Goal: Information Seeking & Learning: Learn about a topic

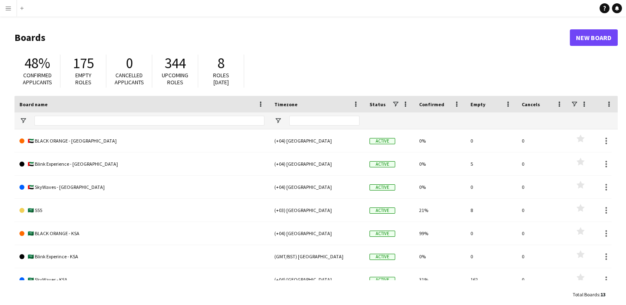
click at [7, 5] on app-icon "Menu" at bounding box center [8, 8] width 7 height 7
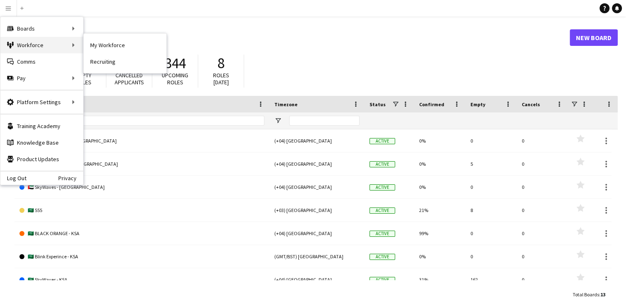
click at [44, 41] on div "Workforce Workforce" at bounding box center [41, 45] width 83 height 17
click at [76, 45] on div "Workforce Workforce" at bounding box center [41, 45] width 83 height 17
click at [99, 46] on link "My Workforce" at bounding box center [125, 45] width 83 height 17
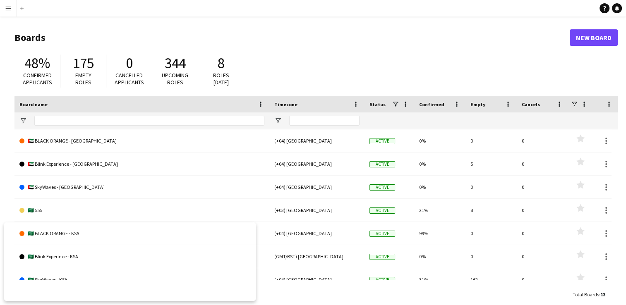
click at [10, 7] on app-icon "Menu" at bounding box center [8, 8] width 7 height 7
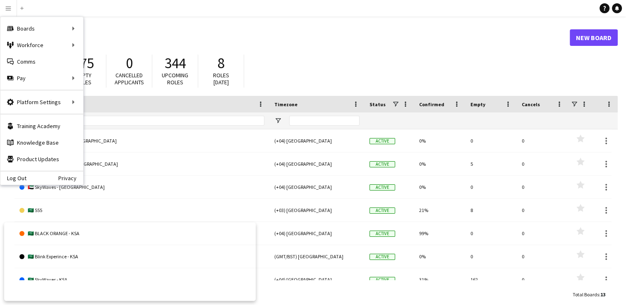
click at [10, 7] on app-icon "Menu" at bounding box center [8, 8] width 7 height 7
click at [102, 48] on link "My Workforce" at bounding box center [125, 45] width 83 height 17
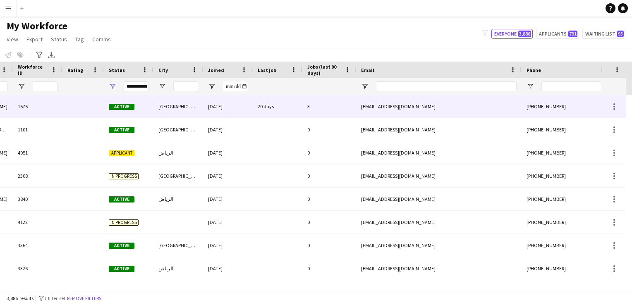
click at [342, 109] on div "3" at bounding box center [329, 106] width 54 height 23
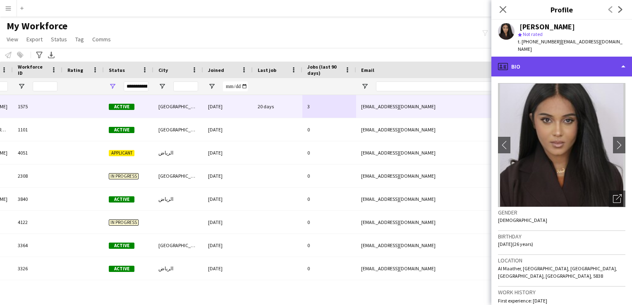
click at [552, 57] on div "profile Bio" at bounding box center [561, 67] width 141 height 20
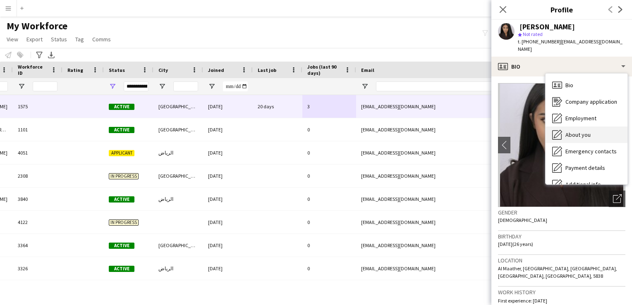
click at [560, 130] on icon "About you" at bounding box center [557, 135] width 10 height 10
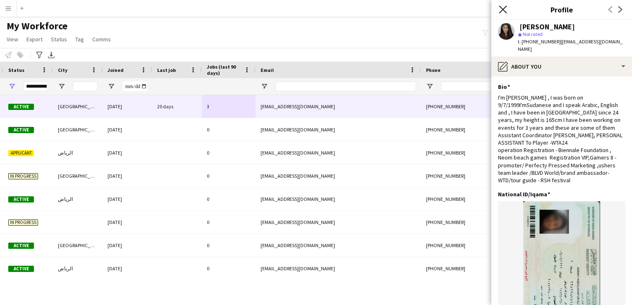
click at [503, 12] on icon "Close pop-in" at bounding box center [503, 9] width 8 height 8
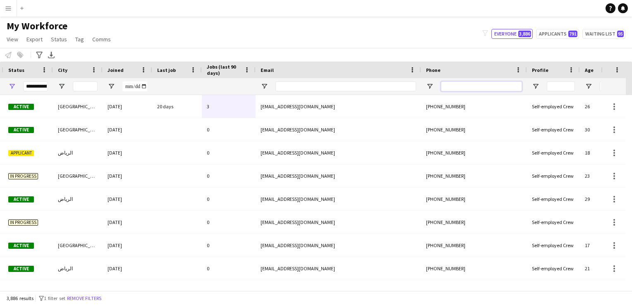
click at [501, 89] on input "Phone Filter Input" at bounding box center [481, 86] width 81 height 10
paste input "*********"
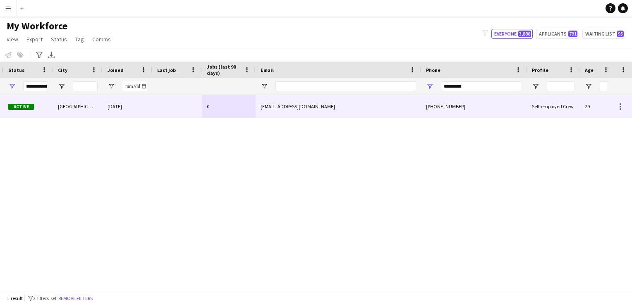
click at [89, 106] on div "[GEOGRAPHIC_DATA]" at bounding box center [78, 106] width 50 height 23
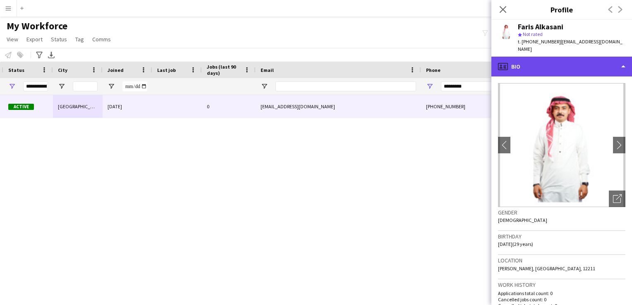
click at [528, 62] on div "profile Bio" at bounding box center [561, 67] width 141 height 20
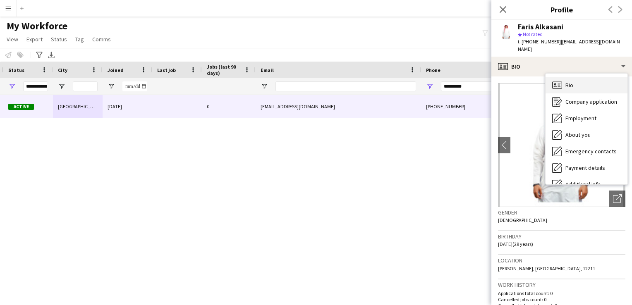
click at [596, 77] on div "Bio Bio" at bounding box center [587, 85] width 82 height 17
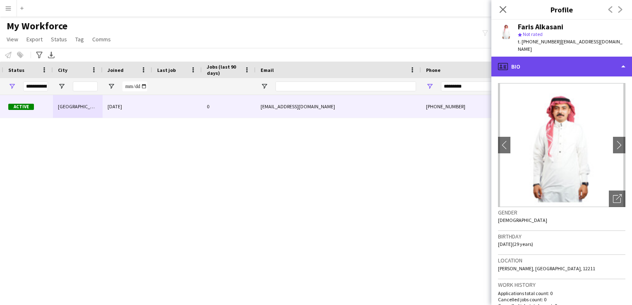
click at [580, 62] on div "profile Bio" at bounding box center [561, 67] width 141 height 20
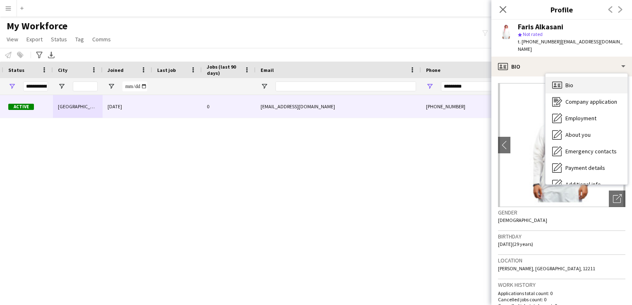
click at [587, 80] on div "Bio Bio" at bounding box center [587, 85] width 82 height 17
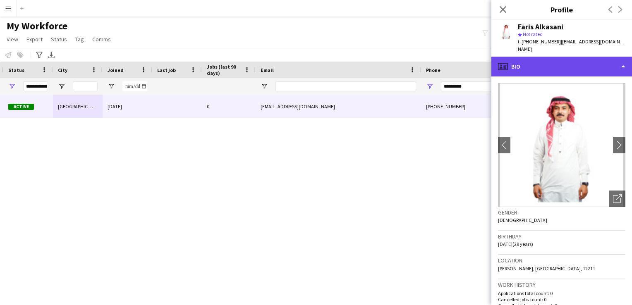
click at [622, 60] on div "profile Bio" at bounding box center [561, 67] width 141 height 20
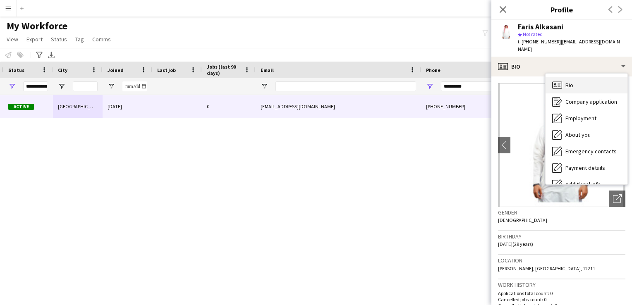
click at [559, 81] on icon at bounding box center [557, 84] width 10 height 7
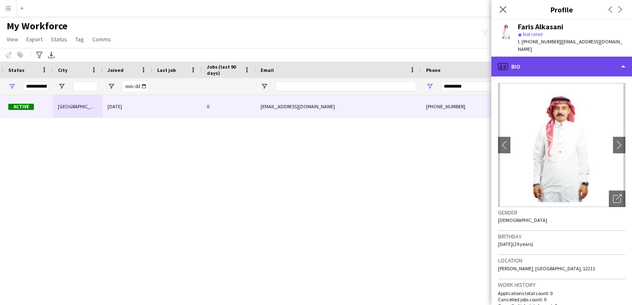
click at [565, 60] on div "profile Bio" at bounding box center [561, 67] width 141 height 20
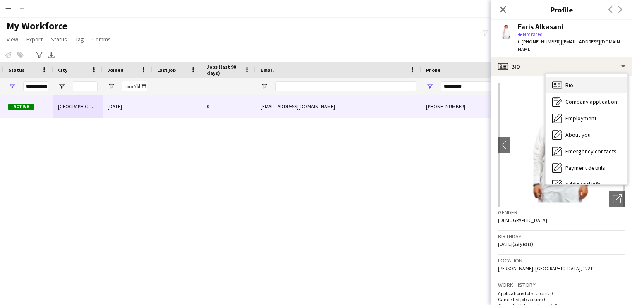
click at [559, 80] on icon "Bio" at bounding box center [557, 85] width 10 height 10
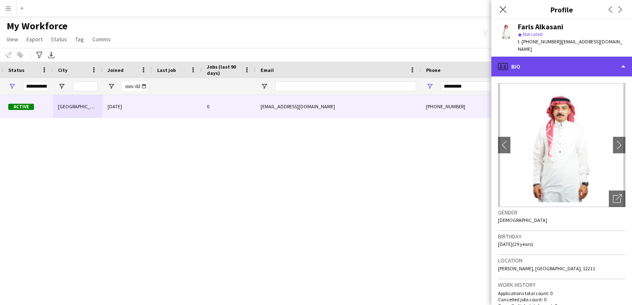
click at [535, 57] on div "profile Bio" at bounding box center [561, 67] width 141 height 20
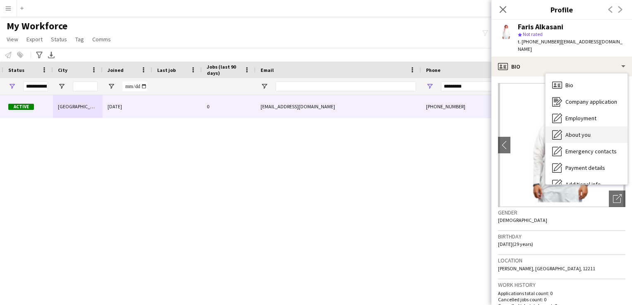
click at [575, 131] on div "About you About you" at bounding box center [587, 135] width 82 height 17
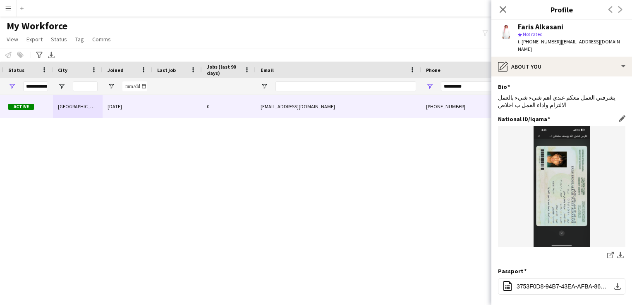
click at [558, 218] on img at bounding box center [561, 186] width 127 height 121
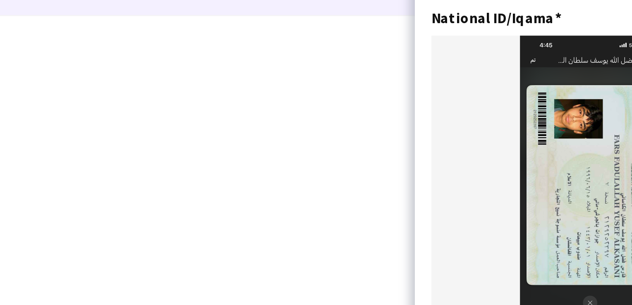
click at [557, 225] on img at bounding box center [561, 186] width 127 height 121
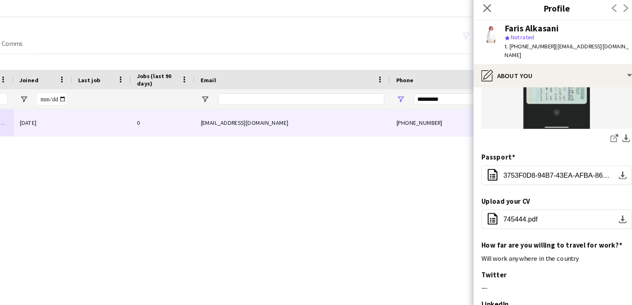
scroll to position [165, 0]
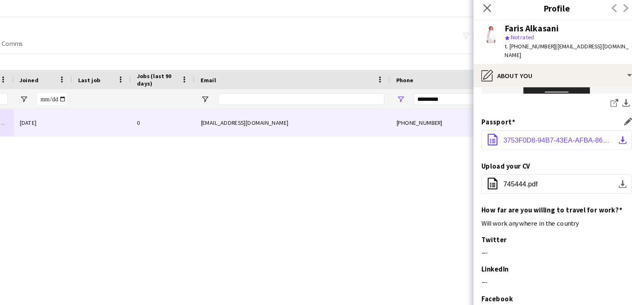
click at [605, 114] on button "office-file-sheet 3753F0D8-94B7-43EA-AFBA-86C3D700A0C9.pdf download-bottom" at bounding box center [561, 121] width 127 height 17
click at [615, 116] on button "office-file-sheet 3753F0D8-94B7-43EA-AFBA-86C3D700A0C9.pdf download-bottom" at bounding box center [561, 121] width 127 height 17
click at [420, 158] on div "3373 Active [GEOGRAPHIC_DATA] [DATE] 0 [EMAIL_ADDRESS][DOMAIN_NAME] [PHONE_NUMB…" at bounding box center [303, 189] width 607 height 189
click at [478, 89] on input "*********" at bounding box center [481, 86] width 81 height 10
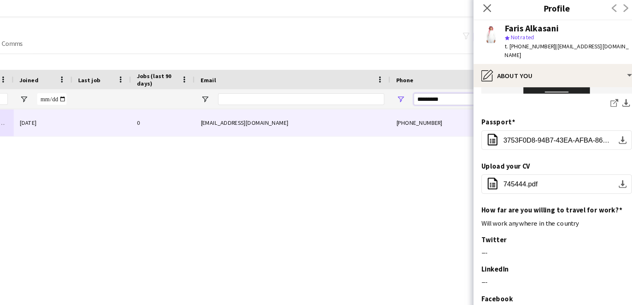
click at [478, 89] on input "*********" at bounding box center [481, 86] width 81 height 10
paste input "Phone Filter Input"
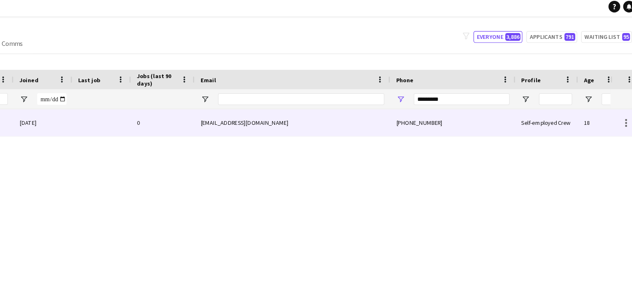
click at [263, 111] on div "[EMAIL_ADDRESS][DOMAIN_NAME]" at bounding box center [338, 106] width 165 height 23
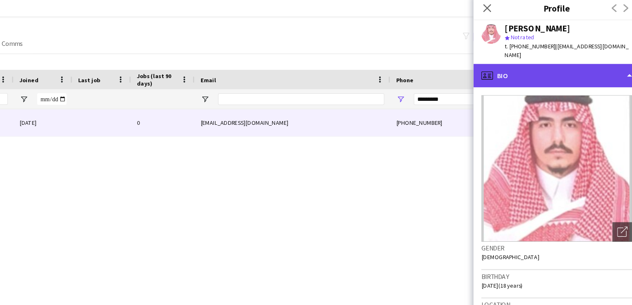
click at [620, 60] on div "profile Bio" at bounding box center [561, 67] width 141 height 20
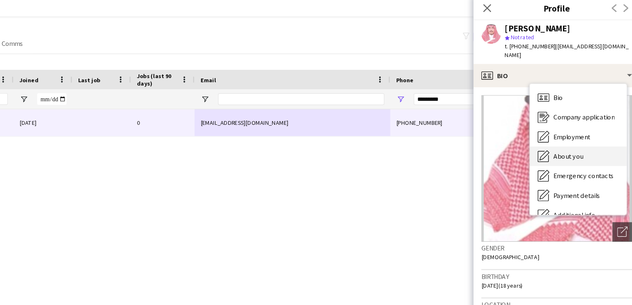
click at [590, 127] on div "About you About you" at bounding box center [580, 135] width 82 height 17
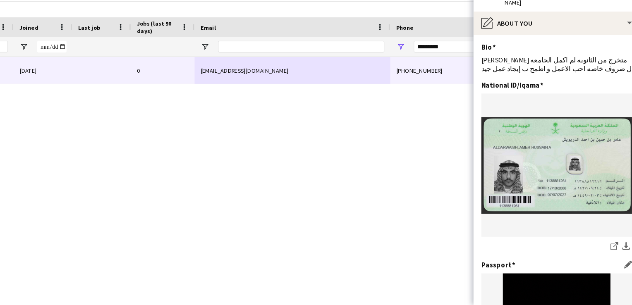
click at [561, 268] on div "Passport Edit this field" at bounding box center [561, 271] width 127 height 7
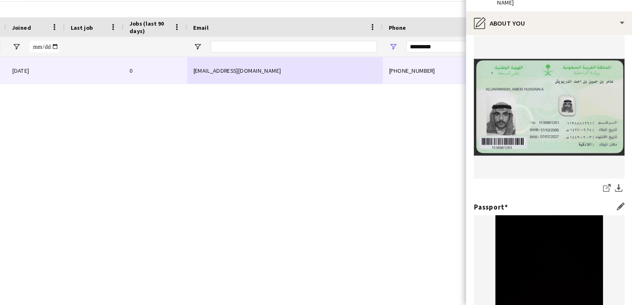
scroll to position [33, 0]
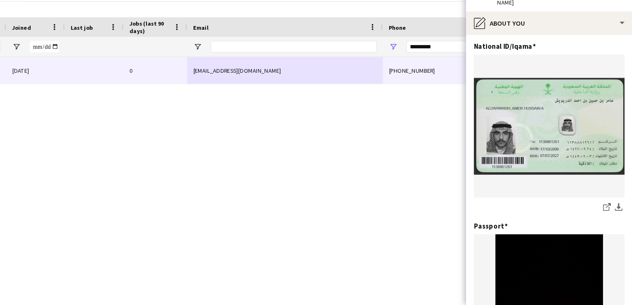
click at [389, 170] on div "3212 Active الرياض [DATE] 0 [EMAIL_ADDRESS][DOMAIN_NAME] [PHONE_NUMBER] Self-em…" at bounding box center [303, 189] width 607 height 189
click at [440, 229] on div "3212 Active الرياض [DATE] 0 [EMAIL_ADDRESS][DOMAIN_NAME] [PHONE_NUMBER] Self-em…" at bounding box center [303, 189] width 607 height 189
click at [466, 85] on input "*********" at bounding box center [481, 86] width 81 height 10
click at [442, 169] on div "3212 Active الرياض [DATE] 0 [EMAIL_ADDRESS][DOMAIN_NAME] [PHONE_NUMBER] Self-em…" at bounding box center [303, 189] width 607 height 189
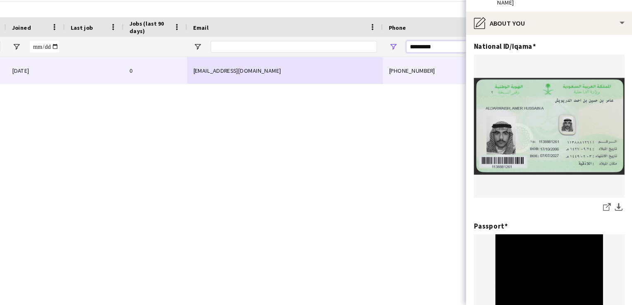
click at [466, 86] on input "*********" at bounding box center [481, 86] width 81 height 10
paste input "Phone Filter Input"
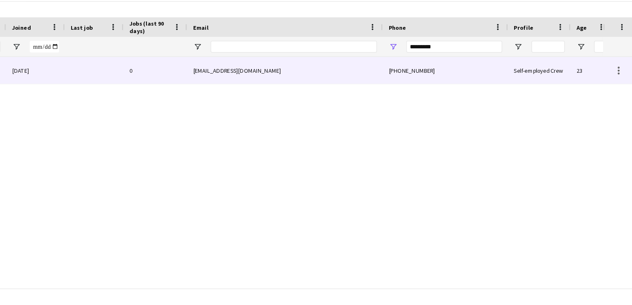
click at [270, 109] on div "[EMAIL_ADDRESS][DOMAIN_NAME]" at bounding box center [338, 106] width 165 height 23
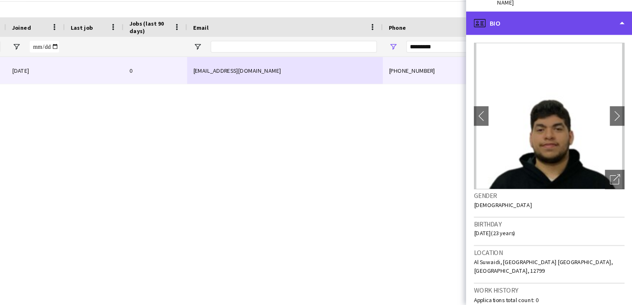
click at [624, 57] on div "profile Bio" at bounding box center [561, 67] width 141 height 20
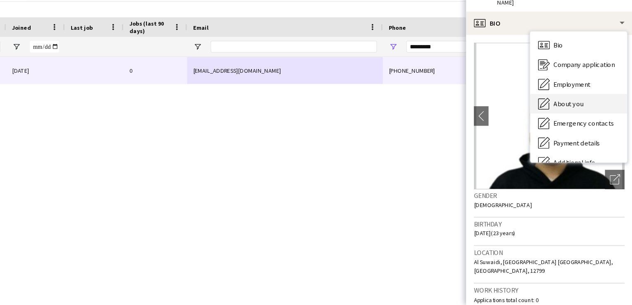
click at [579, 131] on span "About you" at bounding box center [577, 134] width 25 height 7
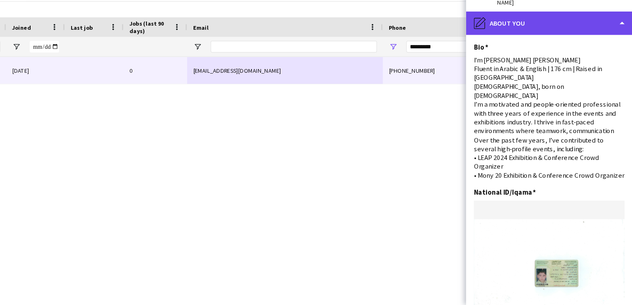
click at [621, 57] on div "pencil4 About you" at bounding box center [561, 67] width 141 height 20
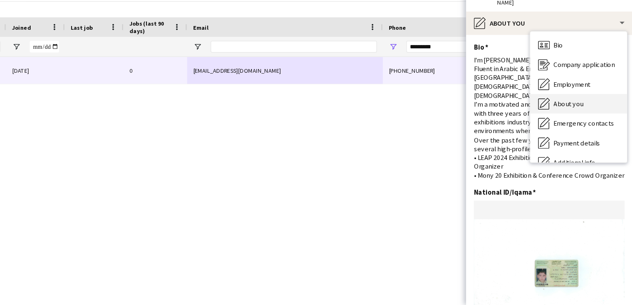
click at [589, 132] on div "About you About you" at bounding box center [587, 135] width 82 height 17
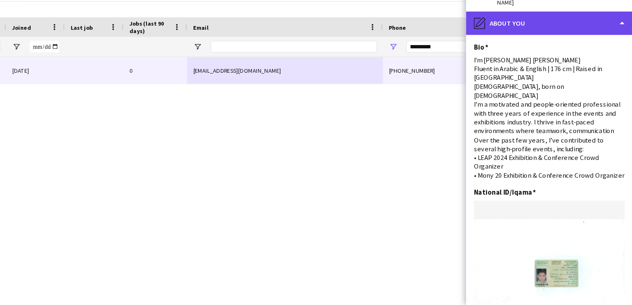
click at [610, 61] on div "pencil4 About you" at bounding box center [561, 67] width 141 height 20
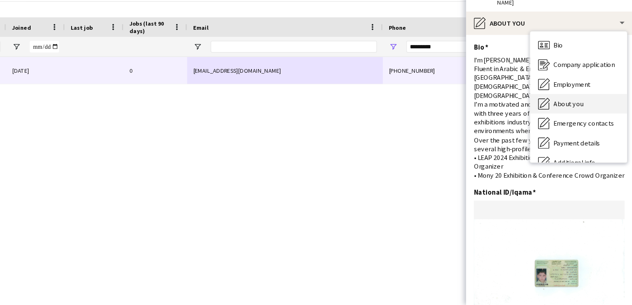
click at [578, 131] on span "About you" at bounding box center [577, 134] width 25 height 7
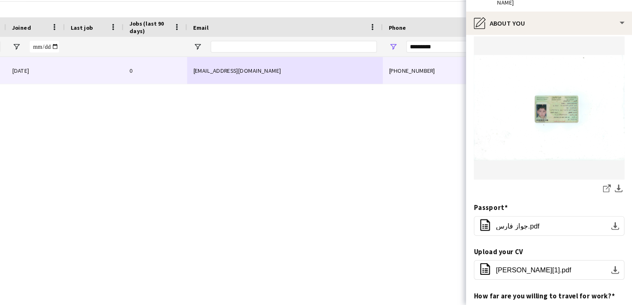
scroll to position [140, 0]
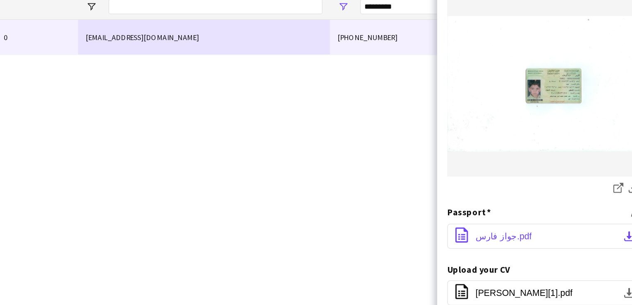
click at [560, 234] on button "office-file-sheet جواز فارس.pdf download-bottom" at bounding box center [561, 237] width 127 height 17
click at [555, 230] on button "office-file-sheet جواز فارس.pdf download-bottom" at bounding box center [561, 237] width 127 height 17
click at [526, 234] on span "جواز فارس.pdf" at bounding box center [535, 237] width 37 height 7
click at [614, 234] on app-icon "download-bottom" at bounding box center [617, 237] width 7 height 7
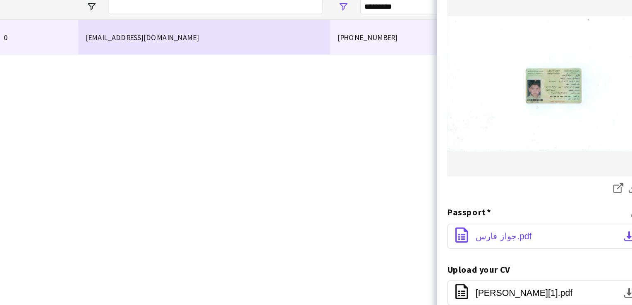
click at [511, 232] on app-icon "office-file-sheet" at bounding box center [508, 237] width 10 height 11
click at [590, 231] on button "office-file-sheet جواز فارس.pdf download-bottom" at bounding box center [561, 237] width 127 height 17
click at [537, 233] on button "office-file-sheet جواز فارس.pdf download-bottom" at bounding box center [561, 237] width 127 height 17
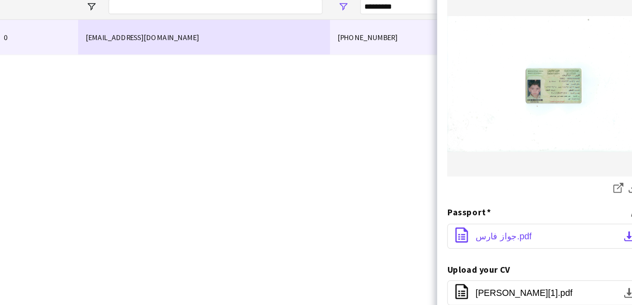
click at [537, 233] on button "office-file-sheet جواز فارس.pdf download-bottom" at bounding box center [561, 237] width 127 height 17
click at [503, 232] on app-icon "office-file-sheet" at bounding box center [508, 237] width 10 height 11
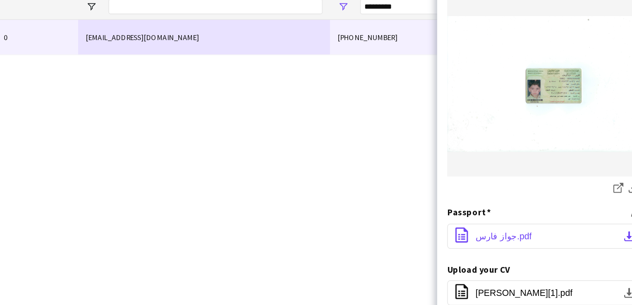
click at [503, 232] on app-icon "office-file-sheet" at bounding box center [508, 237] width 10 height 11
click at [608, 232] on button "office-file-sheet جواز فارس.pdf download-bottom" at bounding box center [561, 237] width 127 height 17
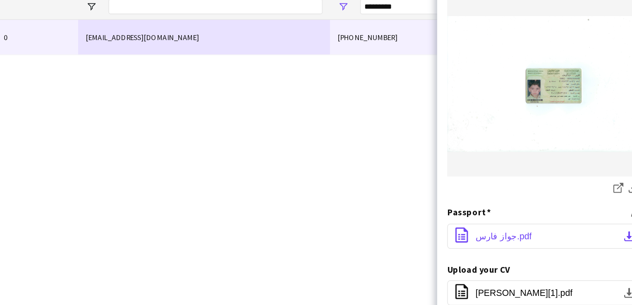
click at [608, 232] on button "office-file-sheet جواز فارس.pdf download-bottom" at bounding box center [561, 237] width 127 height 17
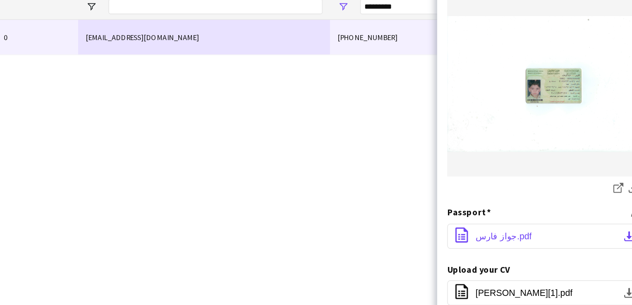
click at [608, 232] on button "office-file-sheet جواز فارس.pdf download-bottom" at bounding box center [561, 237] width 127 height 17
click at [607, 232] on button "office-file-sheet جواز فارس.pdf download-bottom" at bounding box center [561, 237] width 127 height 17
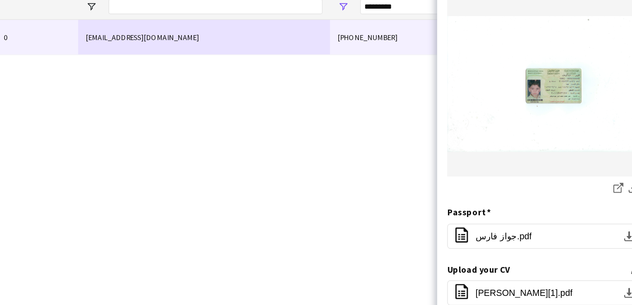
drag, startPoint x: 607, startPoint y: 232, endPoint x: 555, endPoint y: 254, distance: 56.8
click at [555, 256] on div "Upload your CV Edit this field" at bounding box center [561, 259] width 127 height 7
click at [539, 234] on span "جواز فارس.pdf" at bounding box center [535, 237] width 37 height 7
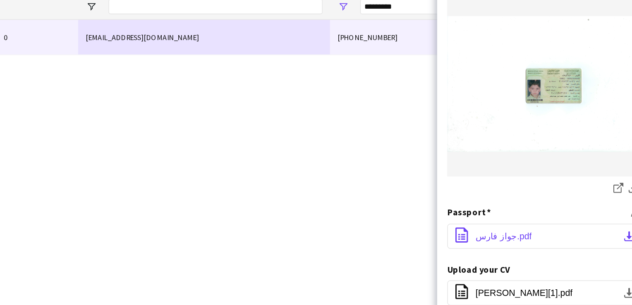
click at [516, 231] on button "office-file-sheet جواز فارس.pdf download-bottom" at bounding box center [561, 237] width 127 height 17
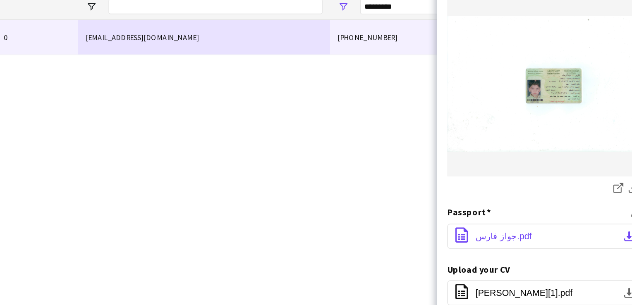
click at [516, 231] on button "office-file-sheet جواز فارس.pdf download-bottom" at bounding box center [561, 237] width 127 height 17
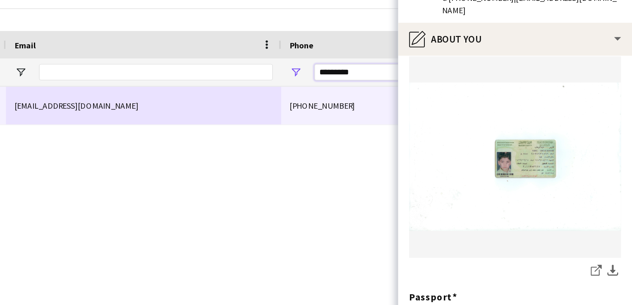
click at [475, 88] on input "*********" at bounding box center [481, 86] width 81 height 10
paste input "Phone Filter Input"
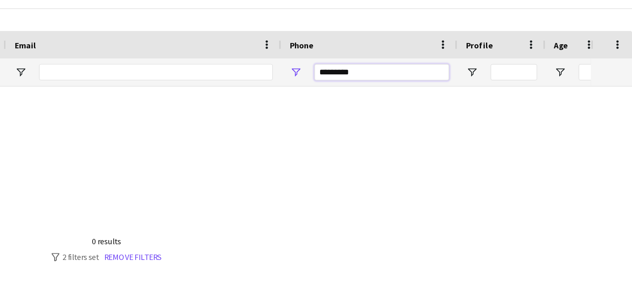
scroll to position [0, 0]
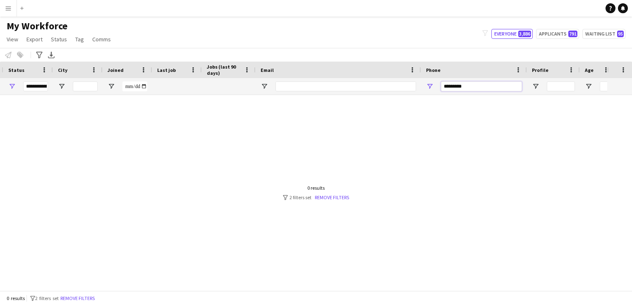
click at [465, 86] on input "*********" at bounding box center [481, 86] width 81 height 10
click at [496, 82] on input "*********" at bounding box center [481, 86] width 81 height 10
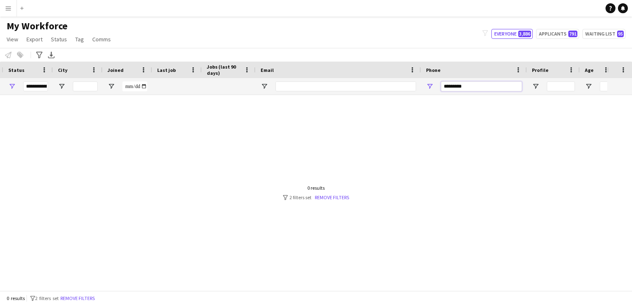
click at [496, 82] on input "*********" at bounding box center [481, 86] width 81 height 10
paste input "Phone Filter Input"
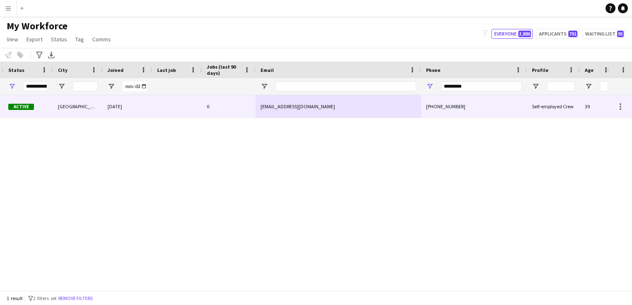
click at [242, 100] on div "0" at bounding box center [229, 106] width 54 height 23
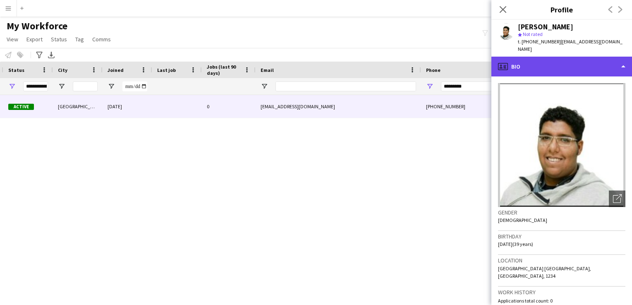
click at [616, 59] on div "profile Bio" at bounding box center [561, 67] width 141 height 20
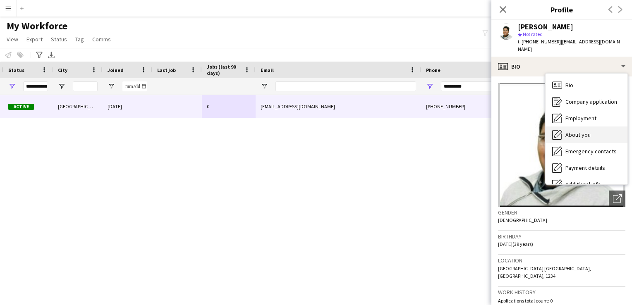
click at [603, 132] on div "About you About you" at bounding box center [587, 135] width 82 height 17
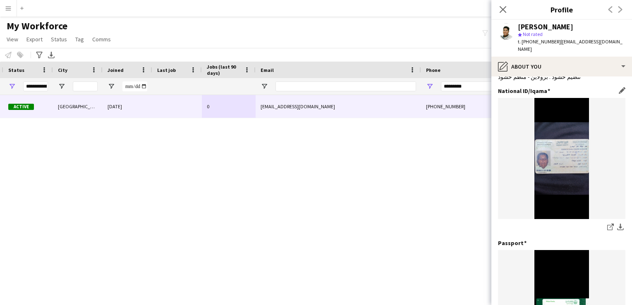
scroll to position [28, 0]
click at [465, 85] on input "*********" at bounding box center [481, 86] width 81 height 10
paste input "Phone Filter Input"
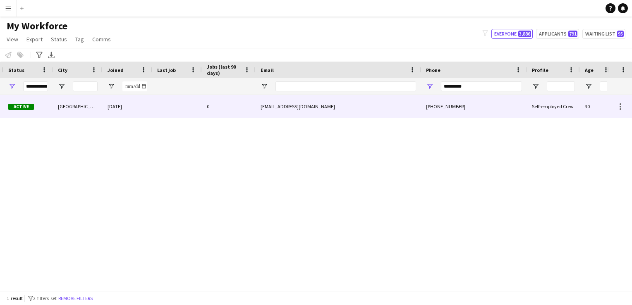
click at [392, 107] on div "[EMAIL_ADDRESS][DOMAIN_NAME]" at bounding box center [338, 106] width 165 height 23
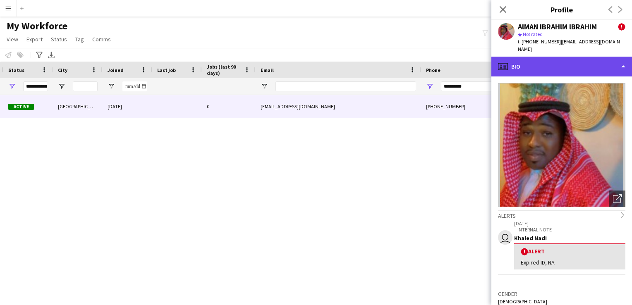
click at [575, 59] on div "profile Bio" at bounding box center [561, 67] width 141 height 20
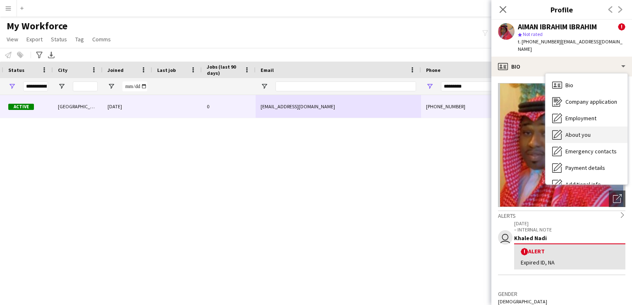
click at [580, 127] on div "About you About you" at bounding box center [587, 135] width 82 height 17
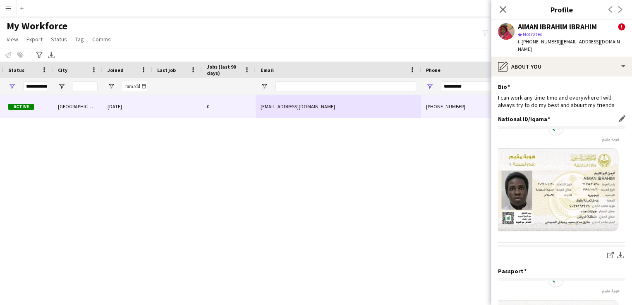
click at [561, 257] on div "National ID/Iqama Edit this field share-external-link-1 download-bottom" at bounding box center [561, 191] width 127 height 152
click at [553, 231] on img at bounding box center [561, 187] width 127 height 116
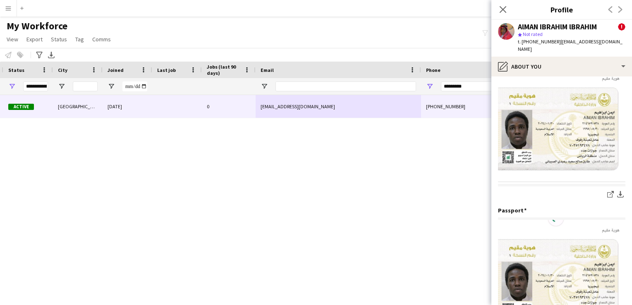
scroll to position [55, 0]
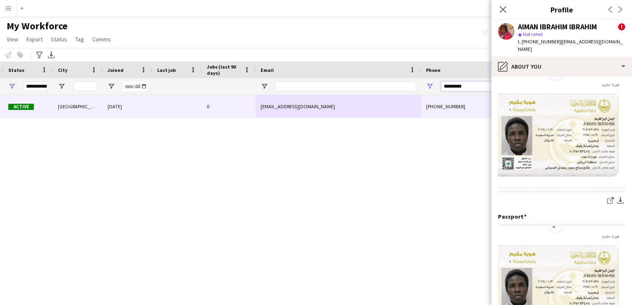
click at [469, 88] on input "*********" at bounding box center [481, 86] width 81 height 10
paste input "Phone Filter Input"
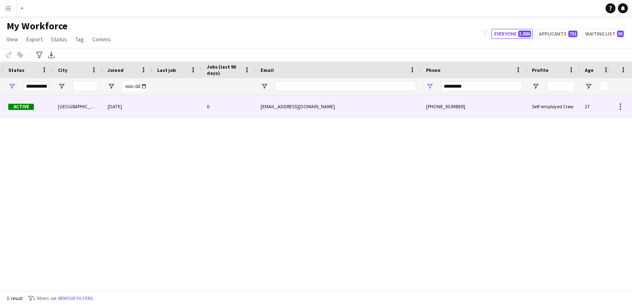
click at [405, 109] on div "[EMAIL_ADDRESS][DOMAIN_NAME]" at bounding box center [338, 106] width 165 height 23
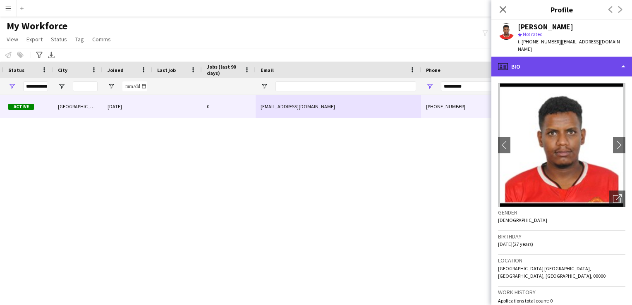
click at [609, 58] on div "profile Bio" at bounding box center [561, 67] width 141 height 20
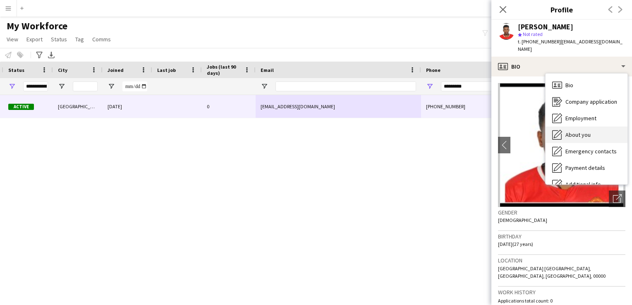
click at [592, 133] on div "About you About you" at bounding box center [587, 135] width 82 height 17
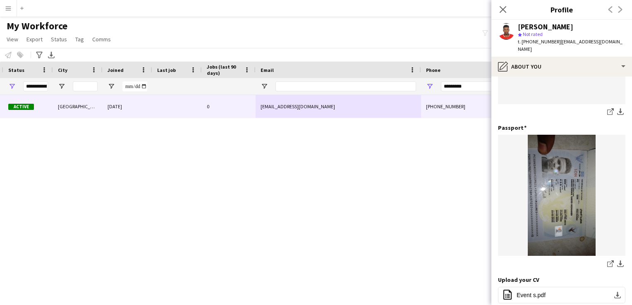
scroll to position [265, 0]
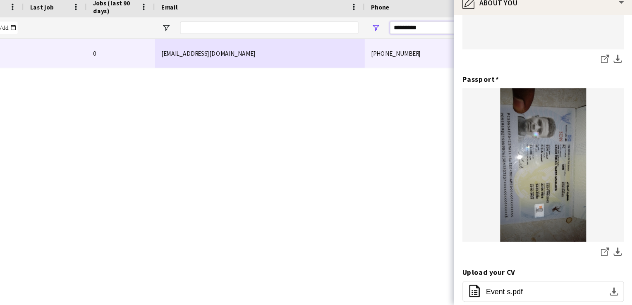
click at [476, 86] on input "*********" at bounding box center [481, 86] width 81 height 10
paste input "Phone Filter Input"
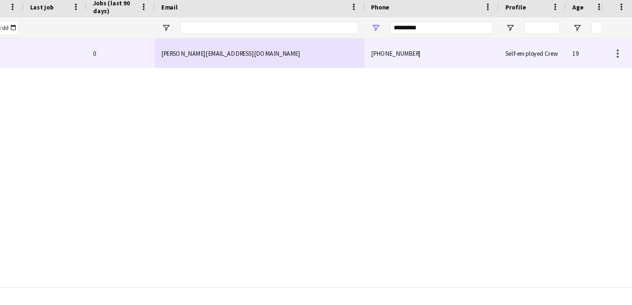
click at [449, 104] on div "[PHONE_NUMBER]" at bounding box center [474, 106] width 106 height 23
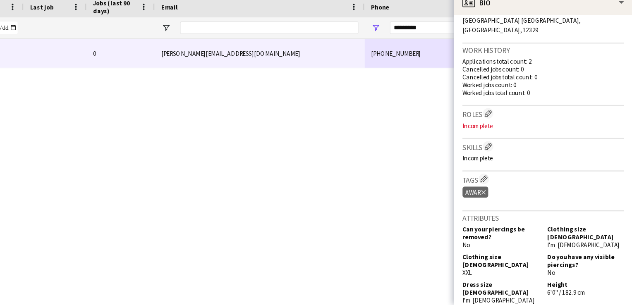
scroll to position [0, 0]
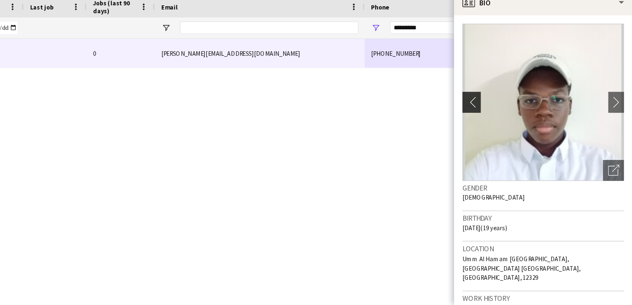
click at [505, 141] on app-icon "chevron-left" at bounding box center [504, 145] width 13 height 9
click at [613, 141] on app-icon "chevron-right" at bounding box center [619, 145] width 13 height 9
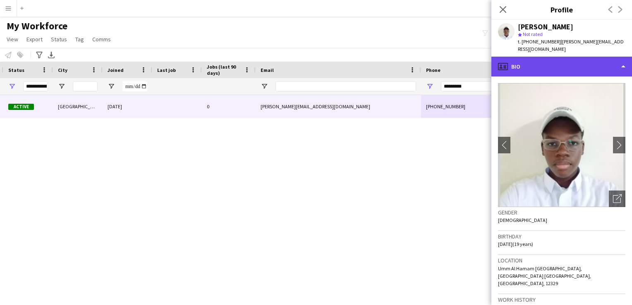
click at [620, 63] on div "profile Bio" at bounding box center [561, 67] width 141 height 20
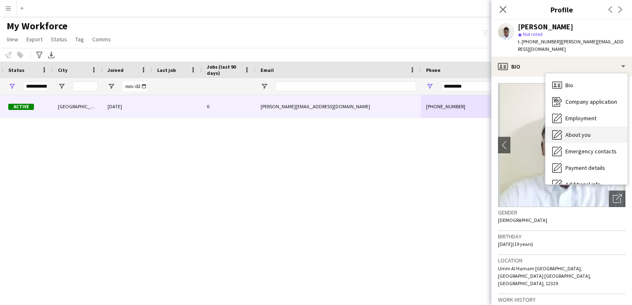
click at [582, 131] on span "About you" at bounding box center [577, 134] width 25 height 7
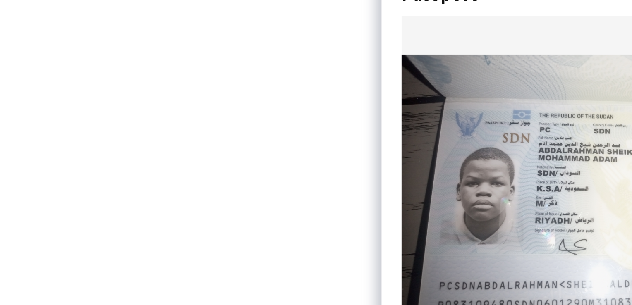
scroll to position [150, 0]
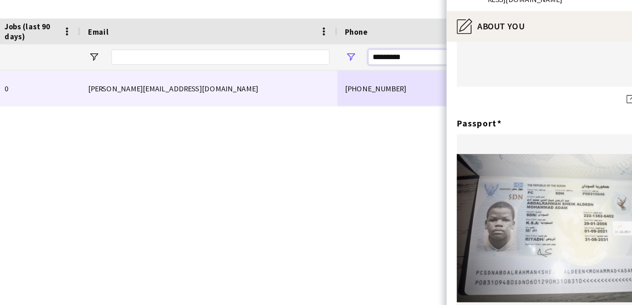
click at [473, 84] on input "*********" at bounding box center [481, 86] width 81 height 10
paste input "Phone Filter Input"
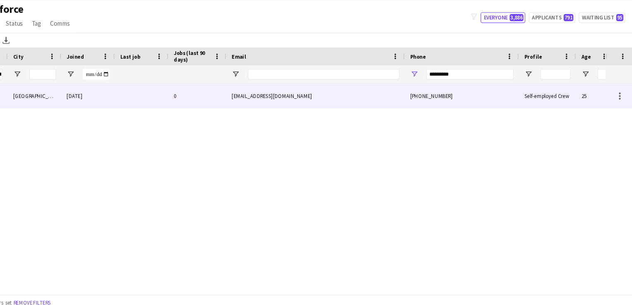
click at [297, 110] on div "[EMAIL_ADDRESS][DOMAIN_NAME]" at bounding box center [338, 106] width 165 height 23
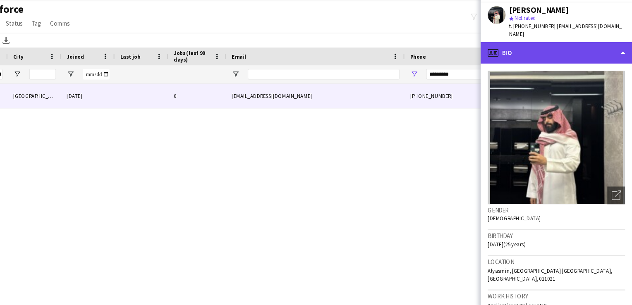
click at [617, 60] on div "profile Bio" at bounding box center [561, 67] width 141 height 20
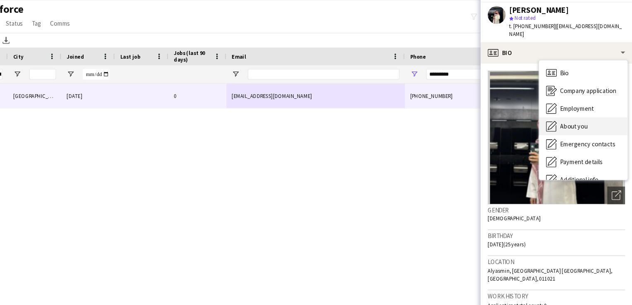
click at [588, 131] on span "About you" at bounding box center [577, 134] width 25 height 7
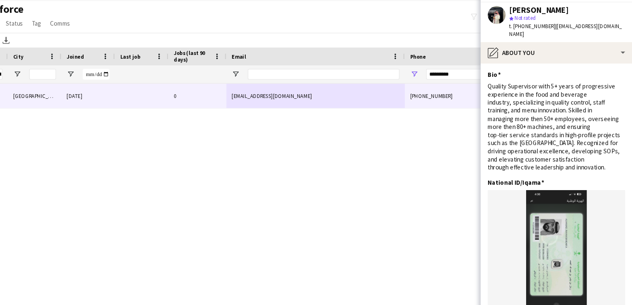
click at [181, 139] on div "3356 Active [GEOGRAPHIC_DATA] [DATE] 0 [EMAIL_ADDRESS][DOMAIN_NAME] [PHONE_NUMB…" at bounding box center [303, 189] width 607 height 189
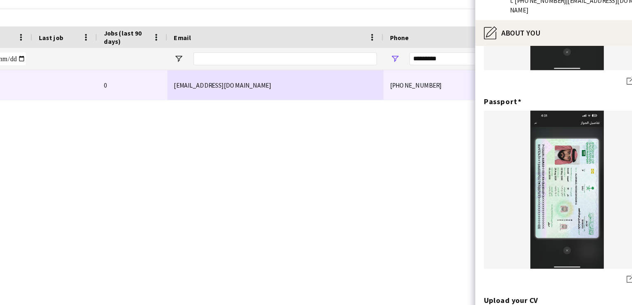
scroll to position [237, 0]
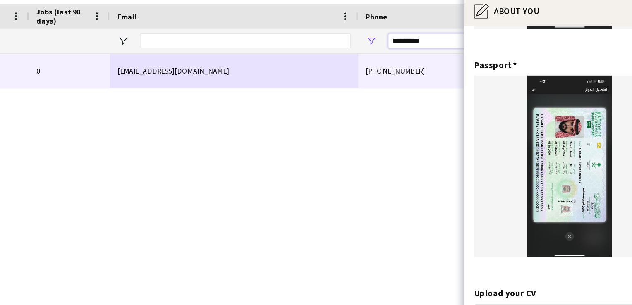
click at [474, 88] on input "*********" at bounding box center [481, 86] width 81 height 10
paste input "Phone Filter Input"
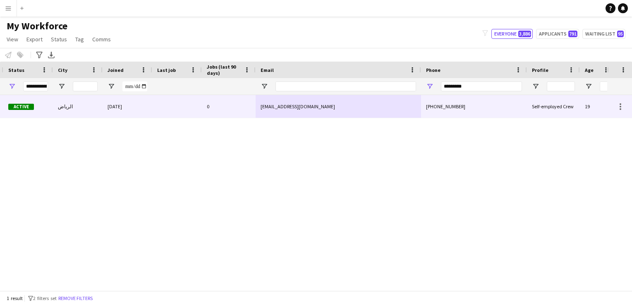
click at [364, 103] on div "[EMAIL_ADDRESS][DOMAIN_NAME]" at bounding box center [338, 106] width 165 height 23
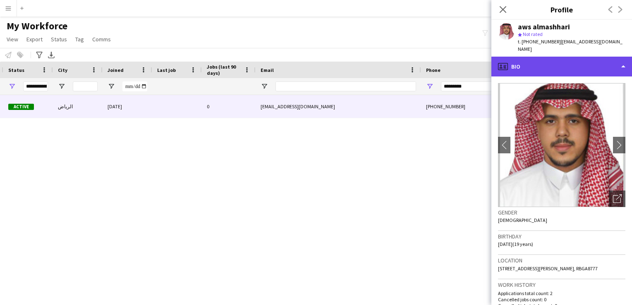
click at [579, 57] on div "profile Bio" at bounding box center [561, 67] width 141 height 20
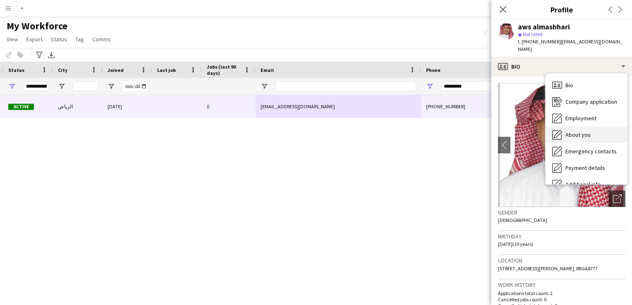
click at [579, 131] on div "About you About you" at bounding box center [587, 135] width 82 height 17
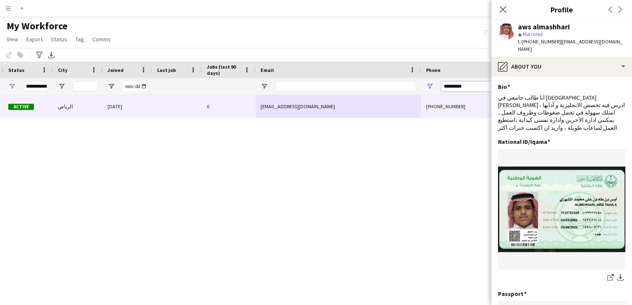
click at [473, 86] on input "*********" at bounding box center [481, 86] width 81 height 10
paste input "Phone Filter Input"
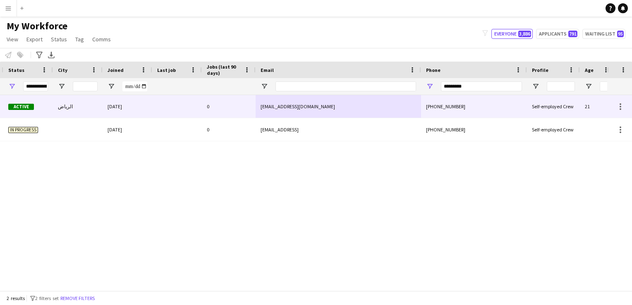
click at [380, 97] on div "[EMAIL_ADDRESS][DOMAIN_NAME]" at bounding box center [338, 106] width 165 height 23
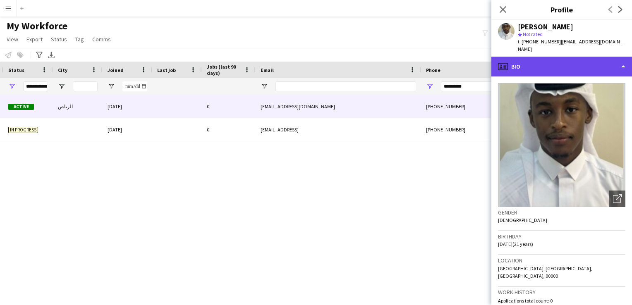
click at [625, 57] on div "profile Bio" at bounding box center [561, 67] width 141 height 20
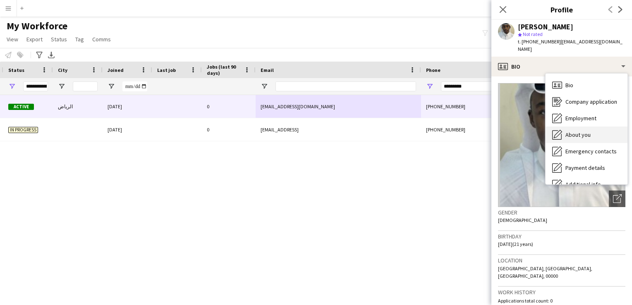
click at [588, 131] on span "About you" at bounding box center [577, 134] width 25 height 7
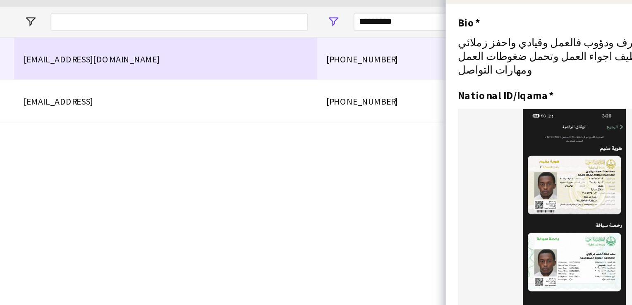
click at [546, 164] on img at bounding box center [561, 194] width 127 height 121
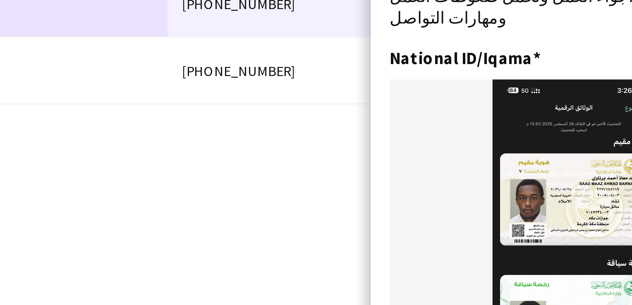
scroll to position [0, 0]
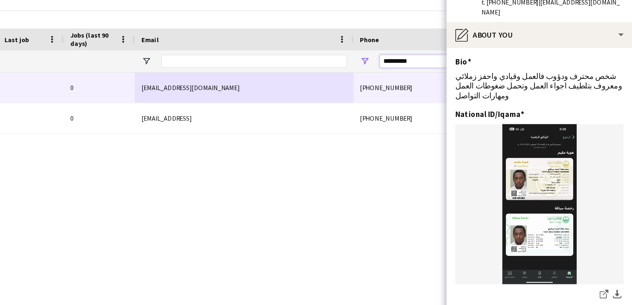
click at [474, 89] on input "*********" at bounding box center [481, 86] width 81 height 10
paste input "Phone Filter Input"
type input "*********"
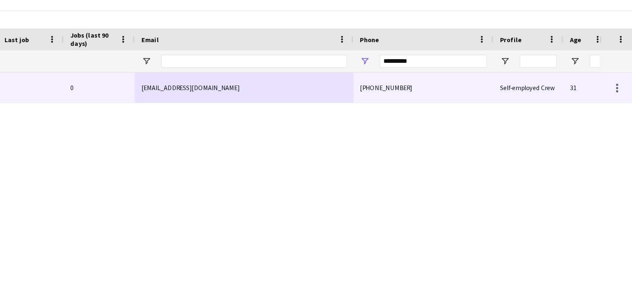
click at [450, 101] on div "[PHONE_NUMBER]" at bounding box center [474, 106] width 106 height 23
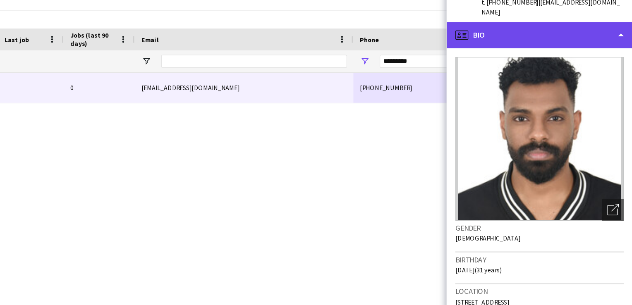
click at [606, 62] on div "profile Bio" at bounding box center [561, 67] width 141 height 20
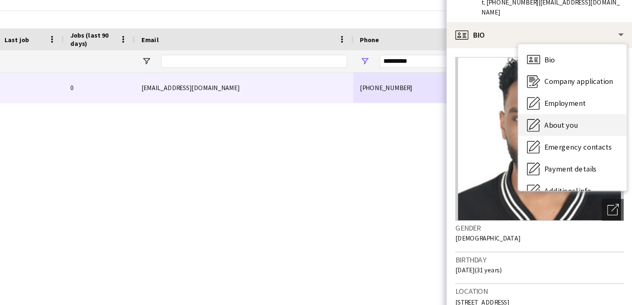
click at [571, 131] on span "About you" at bounding box center [577, 134] width 25 height 7
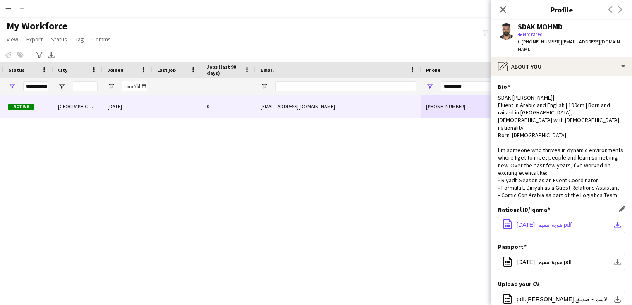
click at [559, 222] on span "‎⁨هوية مقيم_[DATE]⁩.pdf" at bounding box center [544, 225] width 55 height 7
click at [556, 222] on span "‎⁨هوية مقيم_[DATE]⁩.pdf" at bounding box center [544, 225] width 55 height 7
click at [614, 222] on app-icon "download-bottom" at bounding box center [617, 225] width 7 height 7
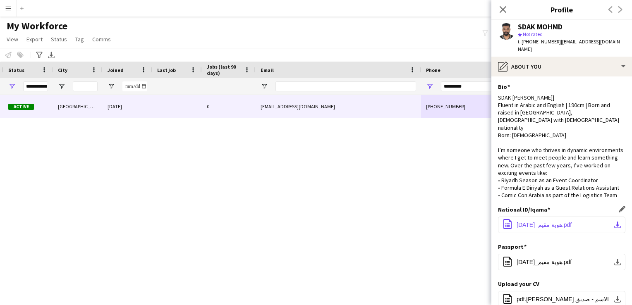
click at [614, 222] on app-icon "download-bottom" at bounding box center [617, 225] width 7 height 7
drag, startPoint x: 614, startPoint y: 212, endPoint x: 584, endPoint y: 213, distance: 29.4
click at [584, 213] on div "National ID/Iqama Edit this field office-file-sheet ‎⁨هوية مقيم_[DATE]⁩.pdf dow…" at bounding box center [561, 224] width 127 height 37
click at [584, 217] on button "office-file-sheet ‎⁨هوية مقيم_[DATE]⁩.pdf download-bottom" at bounding box center [561, 225] width 127 height 17
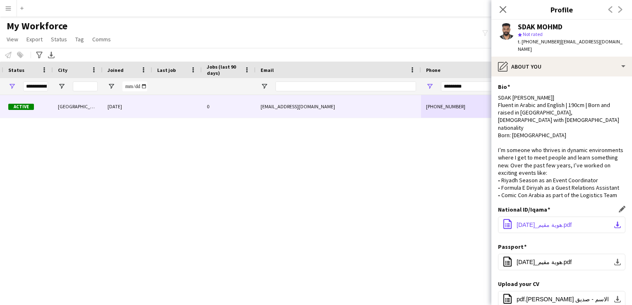
click at [584, 217] on button "office-file-sheet ‎⁨هوية مقيم_[DATE]⁩.pdf download-bottom" at bounding box center [561, 225] width 127 height 17
drag, startPoint x: 584, startPoint y: 213, endPoint x: 541, endPoint y: 210, distance: 43.2
click at [541, 217] on button "office-file-sheet ‎⁨هوية مقيم_[DATE]⁩.pdf download-bottom" at bounding box center [561, 225] width 127 height 17
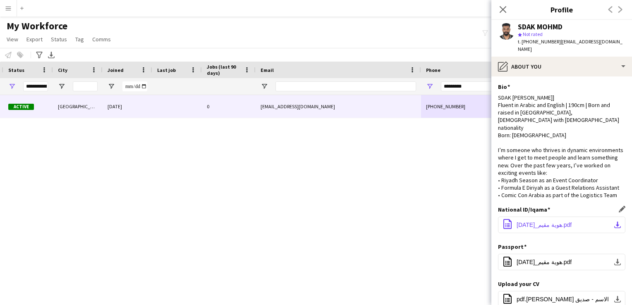
click at [509, 219] on app-icon "office-file-sheet" at bounding box center [508, 224] width 10 height 11
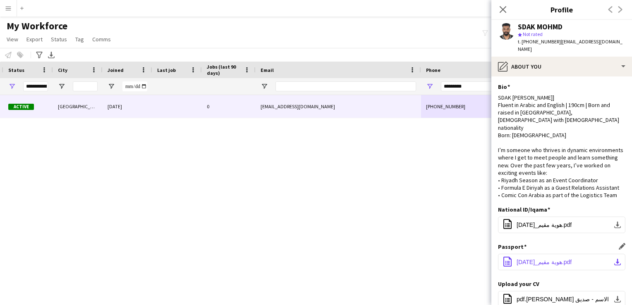
click at [521, 259] on span "‎⁨هوية مقيم_[DATE]⁩.pdf" at bounding box center [544, 262] width 55 height 7
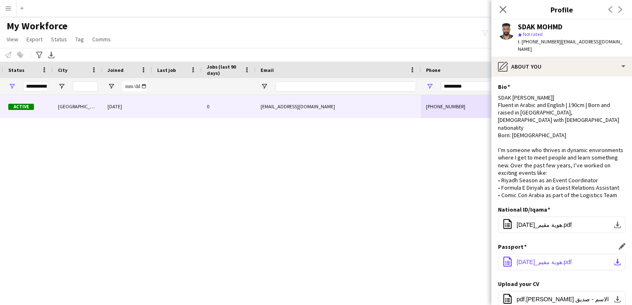
click at [521, 259] on span "‎⁨هوية مقيم_[DATE]⁩.pdf" at bounding box center [544, 262] width 55 height 7
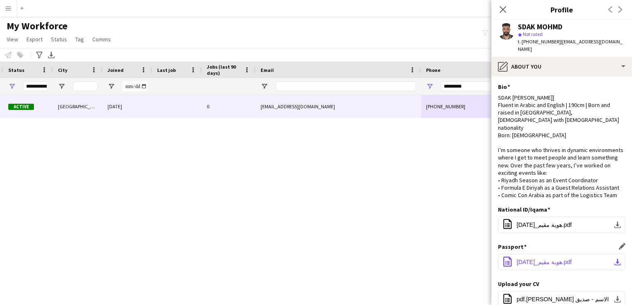
click at [521, 259] on span "‎⁨هوية مقيم_[DATE]⁩.pdf" at bounding box center [544, 262] width 55 height 7
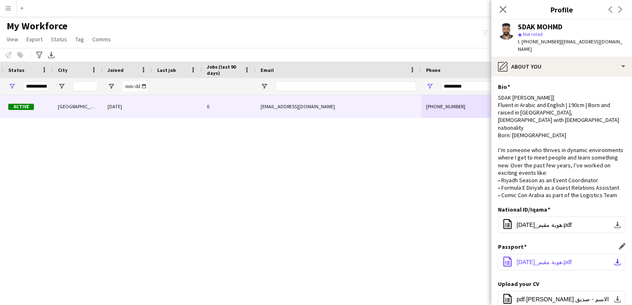
click at [521, 259] on span "‎⁨هوية مقيم_[DATE]⁩.pdf" at bounding box center [544, 262] width 55 height 7
drag, startPoint x: 521, startPoint y: 247, endPoint x: 609, endPoint y: 247, distance: 88.1
click at [609, 254] on button "office-file-sheet ‎⁨هوية مقيم_[DATE]⁩.pdf download-bottom" at bounding box center [561, 262] width 127 height 17
click at [559, 259] on span "‎⁨هوية مقيم_[DATE]⁩.pdf" at bounding box center [544, 262] width 55 height 7
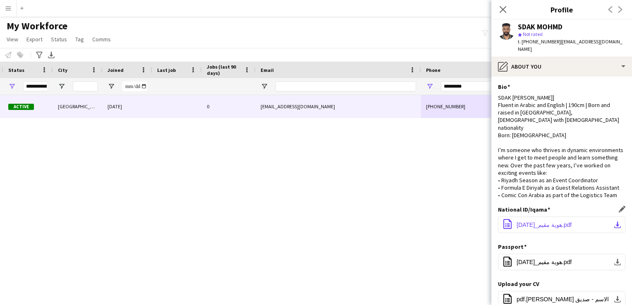
click at [554, 217] on button "office-file-sheet ‎⁨هوية مقيم_[DATE]⁩.pdf download-bottom" at bounding box center [561, 225] width 127 height 17
drag, startPoint x: 554, startPoint y: 206, endPoint x: 196, endPoint y: 148, distance: 363.3
click at [196, 148] on div "3362 Active [GEOGRAPHIC_DATA] [DATE] 0 [EMAIL_ADDRESS][DOMAIN_NAME] [PHONE_NUMB…" at bounding box center [303, 189] width 607 height 189
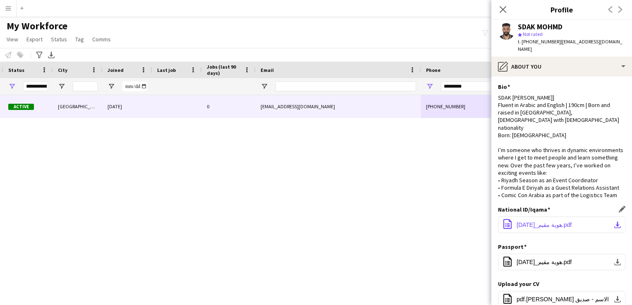
click at [614, 222] on app-icon "download-bottom" at bounding box center [617, 225] width 7 height 7
drag, startPoint x: 612, startPoint y: 210, endPoint x: 429, endPoint y: 213, distance: 183.7
click at [429, 213] on div "3362 Active [GEOGRAPHIC_DATA] [DATE] 0 [EMAIL_ADDRESS][DOMAIN_NAME] [PHONE_NUMB…" at bounding box center [303, 189] width 607 height 189
click at [585, 217] on button "office-file-sheet ‎⁨هوية مقيم_[DATE]⁩.pdf download-bottom" at bounding box center [561, 225] width 127 height 17
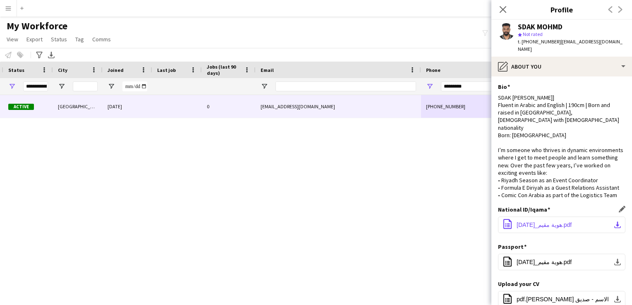
click at [585, 217] on button "office-file-sheet ‎⁨هوية مقيم_[DATE]⁩.pdf download-bottom" at bounding box center [561, 225] width 127 height 17
click at [543, 222] on span "‎⁨هوية مقيم_[DATE]⁩.pdf" at bounding box center [544, 225] width 55 height 7
click at [614, 222] on app-icon "download-bottom" at bounding box center [617, 225] width 7 height 7
drag, startPoint x: 610, startPoint y: 209, endPoint x: 569, endPoint y: 213, distance: 40.7
click at [569, 217] on button "office-file-sheet ‎⁨هوية مقيم_[DATE]⁩.pdf download-bottom" at bounding box center [561, 225] width 127 height 17
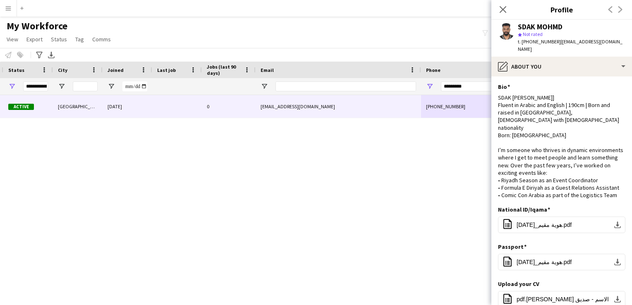
drag, startPoint x: 569, startPoint y: 213, endPoint x: 306, endPoint y: 168, distance: 267.3
click at [306, 168] on div "3362 Active [GEOGRAPHIC_DATA] [DATE] 0 [EMAIL_ADDRESS][DOMAIN_NAME] [PHONE_NUMB…" at bounding box center [303, 189] width 607 height 189
click at [542, 259] on span "‎⁨هوية مقيم_[DATE]⁩.pdf" at bounding box center [544, 262] width 55 height 7
drag, startPoint x: 542, startPoint y: 250, endPoint x: 556, endPoint y: 218, distance: 35.4
click at [556, 218] on app-section-data-types "Bio Edit this field SDAK [PERSON_NAME]] Fluent in Arabic and English | 190cm | …" at bounding box center [561, 191] width 141 height 229
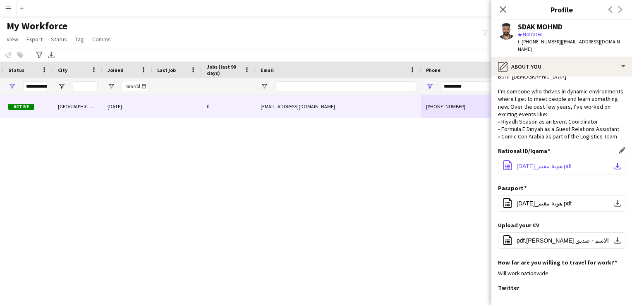
scroll to position [60, 0]
click at [554, 199] on span "‎⁨هوية مقيم_[DATE]⁩.pdf" at bounding box center [544, 202] width 55 height 7
click at [616, 194] on button "office-file-sheet ‎⁨هوية مقيم_[DATE]⁩.pdf download-bottom" at bounding box center [561, 202] width 127 height 17
click at [503, 197] on app-icon "office-file-sheet" at bounding box center [508, 202] width 10 height 11
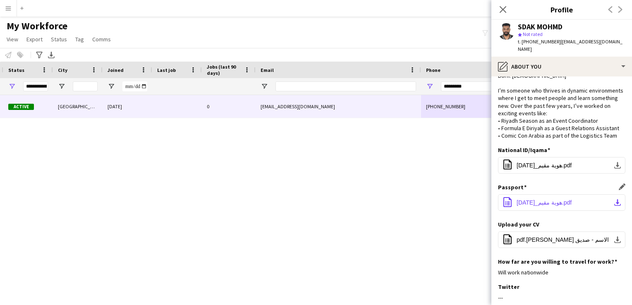
click at [503, 197] on app-icon "office-file-sheet" at bounding box center [508, 202] width 10 height 11
drag, startPoint x: 503, startPoint y: 187, endPoint x: 538, endPoint y: 187, distance: 35.2
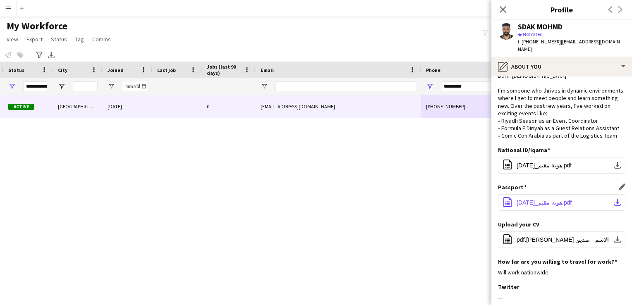
click at [538, 199] on span "‎⁨هوية مقيم_[DATE]⁩.pdf" at bounding box center [544, 202] width 55 height 7
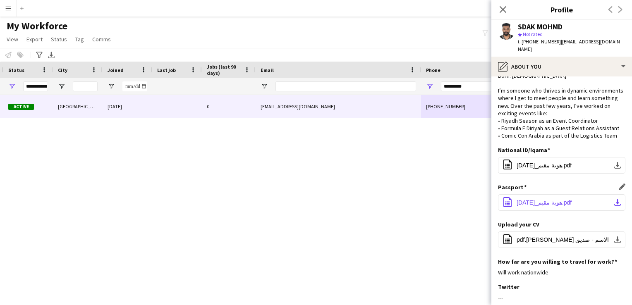
click at [538, 199] on span "‎⁨هوية مقيم_[DATE]⁩.pdf" at bounding box center [544, 202] width 55 height 7
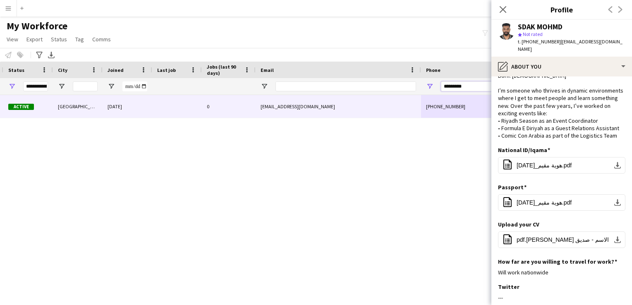
click at [472, 85] on input "*********" at bounding box center [481, 86] width 81 height 10
paste input "Phone Filter Input"
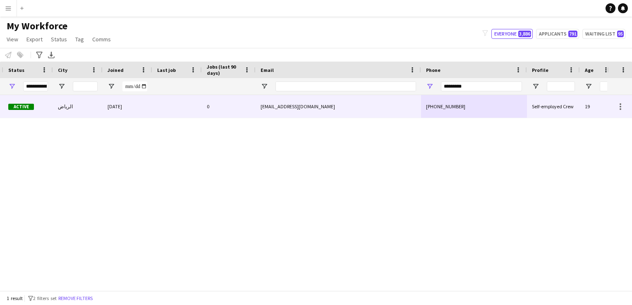
click at [485, 116] on div "[PHONE_NUMBER]" at bounding box center [474, 106] width 106 height 23
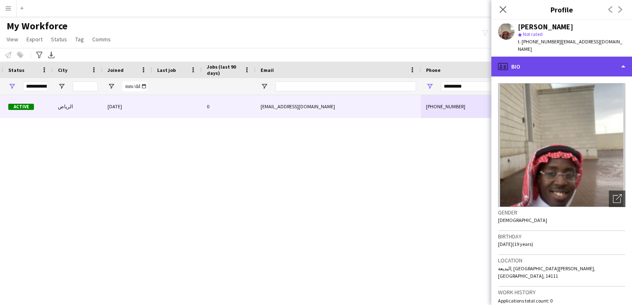
click at [618, 60] on div "profile Bio" at bounding box center [561, 67] width 141 height 20
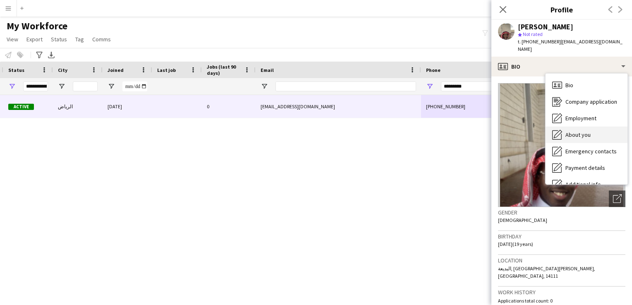
click at [589, 132] on div "About you About you" at bounding box center [587, 135] width 82 height 17
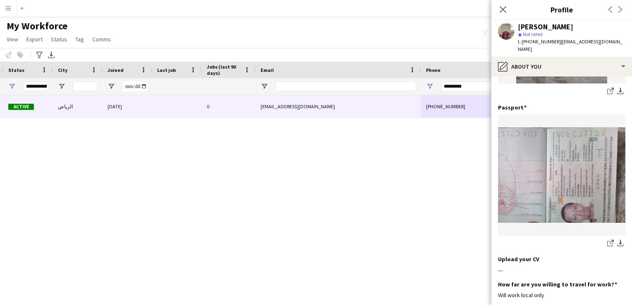
scroll to position [191, 0]
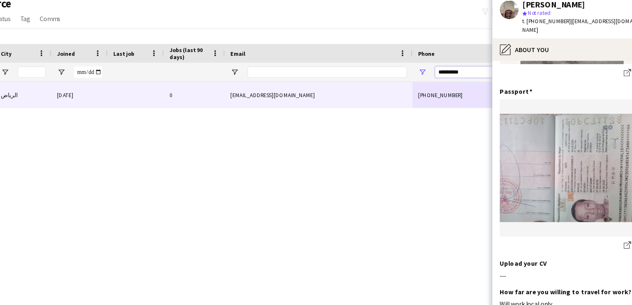
click at [479, 87] on input "*********" at bounding box center [481, 86] width 81 height 10
paste input "Phone Filter Input"
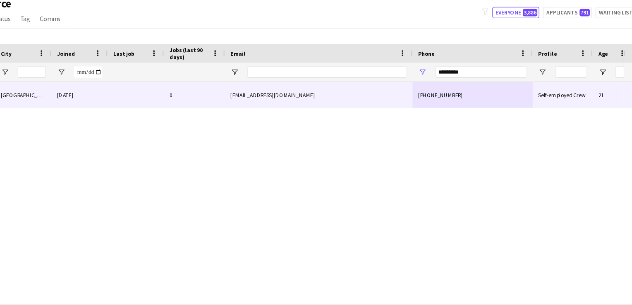
click at [386, 105] on div "[EMAIL_ADDRESS][DOMAIN_NAME]" at bounding box center [338, 106] width 165 height 23
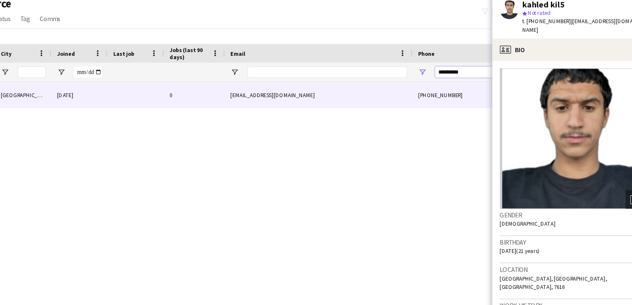
click at [470, 88] on input "*********" at bounding box center [481, 86] width 81 height 10
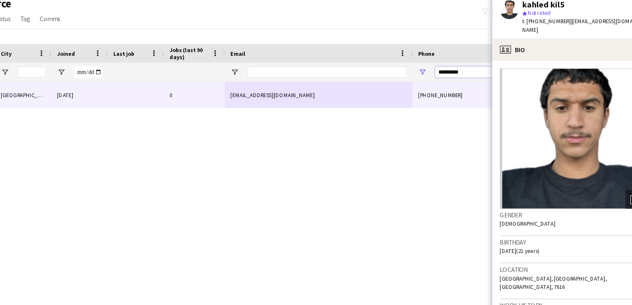
click at [470, 88] on input "*********" at bounding box center [481, 86] width 81 height 10
type input "*"
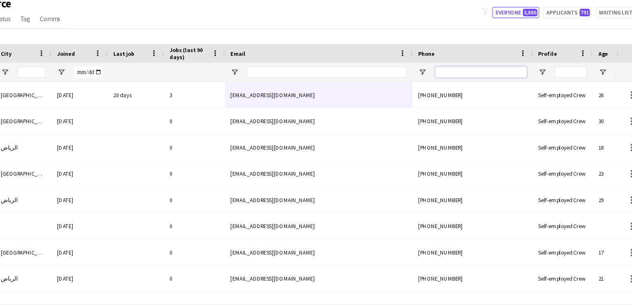
paste input "*********"
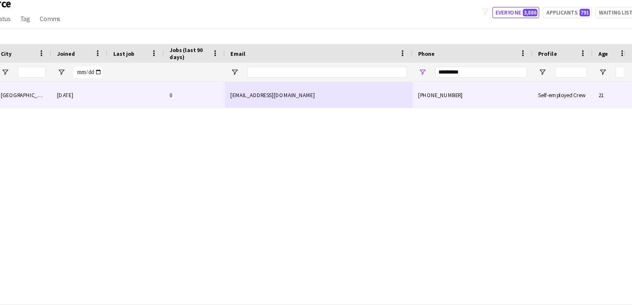
click at [323, 105] on div "[EMAIL_ADDRESS][DOMAIN_NAME]" at bounding box center [338, 106] width 165 height 23
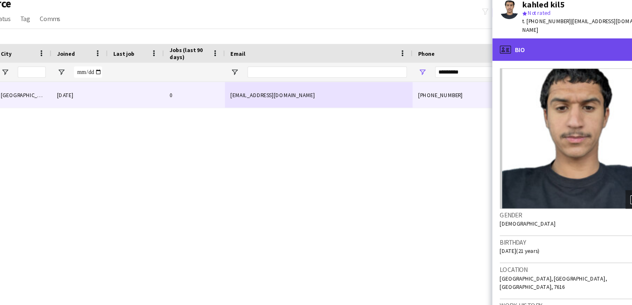
click at [532, 65] on div "profile Bio" at bounding box center [561, 67] width 141 height 20
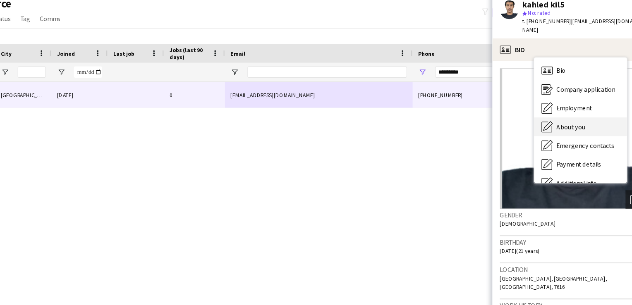
click at [560, 131] on span "About you" at bounding box center [560, 134] width 25 height 7
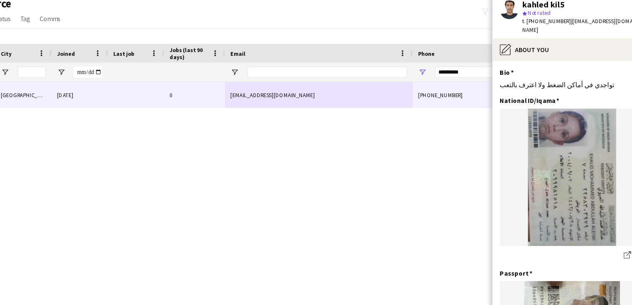
click at [556, 245] on div "share-external-link-1 download-bottom" at bounding box center [561, 248] width 127 height 10
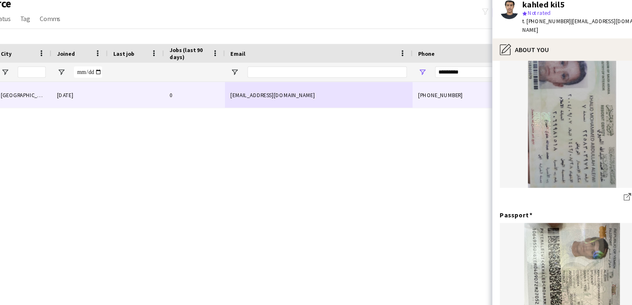
scroll to position [50, 0]
click at [472, 86] on input "*********" at bounding box center [481, 86] width 81 height 10
paste input "Phone Filter Input"
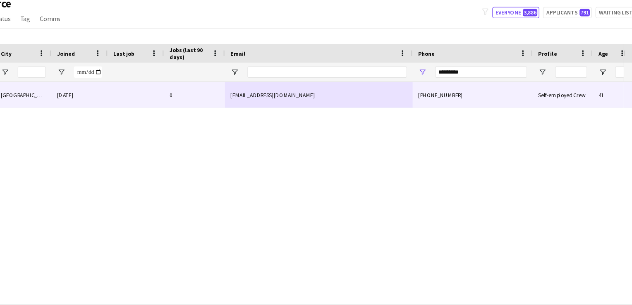
click at [406, 103] on div "[EMAIL_ADDRESS][DOMAIN_NAME]" at bounding box center [338, 106] width 165 height 23
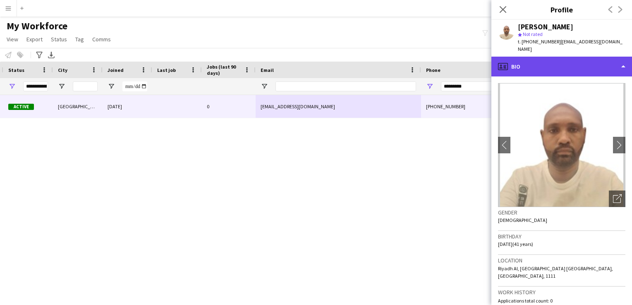
click at [574, 57] on div "profile Bio" at bounding box center [561, 67] width 141 height 20
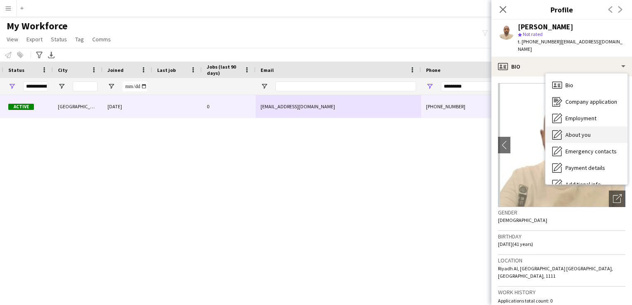
click at [577, 131] on span "About you" at bounding box center [577, 134] width 25 height 7
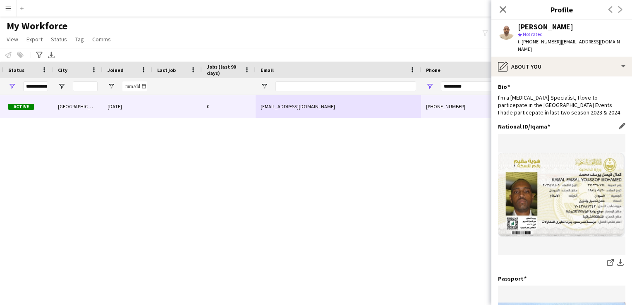
click at [565, 259] on div "share-external-link-1 download-bottom" at bounding box center [561, 264] width 127 height 10
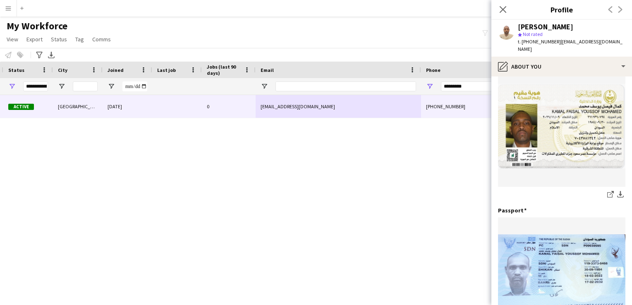
scroll to position [33, 0]
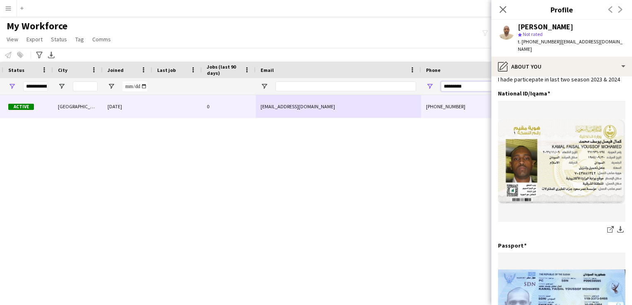
click at [471, 86] on input "*********" at bounding box center [481, 86] width 81 height 10
paste input "Phone Filter Input"
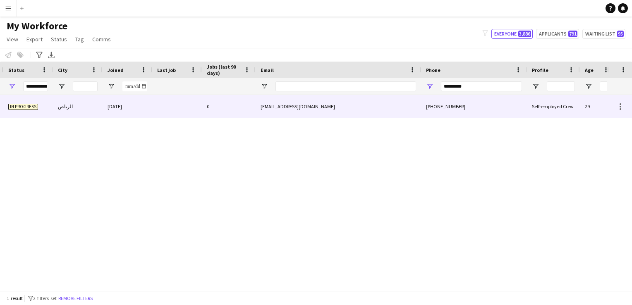
click at [431, 100] on div "[PHONE_NUMBER]" at bounding box center [474, 106] width 106 height 23
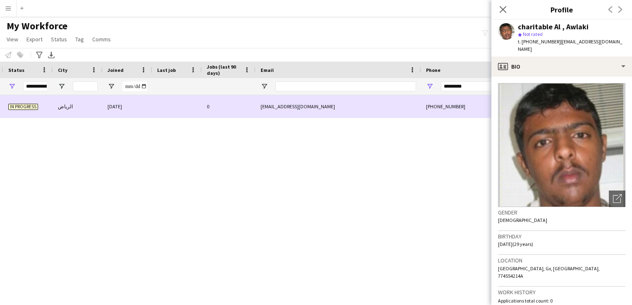
click at [431, 100] on div "[PHONE_NUMBER]" at bounding box center [474, 106] width 106 height 23
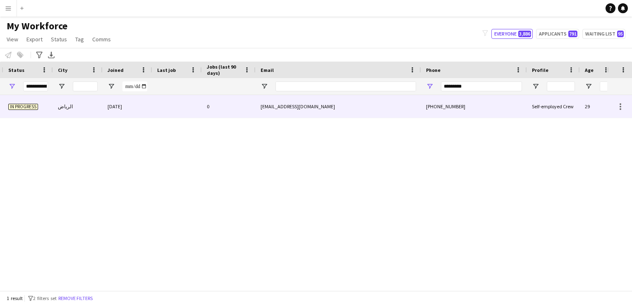
click at [431, 100] on div "[PHONE_NUMBER]" at bounding box center [474, 106] width 106 height 23
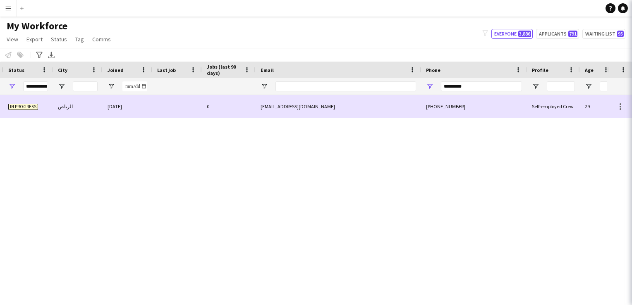
click at [431, 100] on div "[PHONE_NUMBER]" at bounding box center [474, 106] width 106 height 23
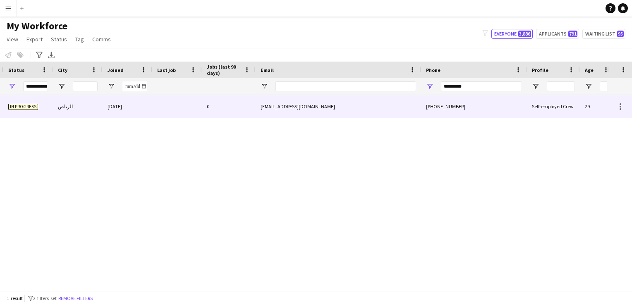
click at [431, 100] on div "[PHONE_NUMBER]" at bounding box center [474, 106] width 106 height 23
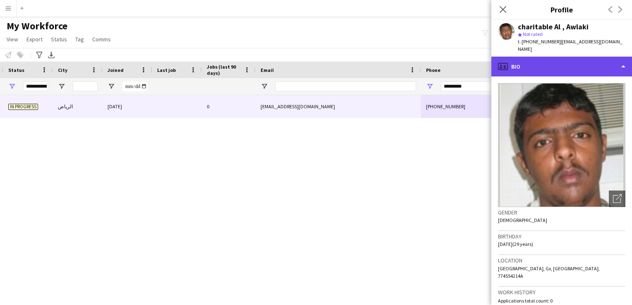
click at [616, 65] on div "profile Bio" at bounding box center [561, 67] width 141 height 20
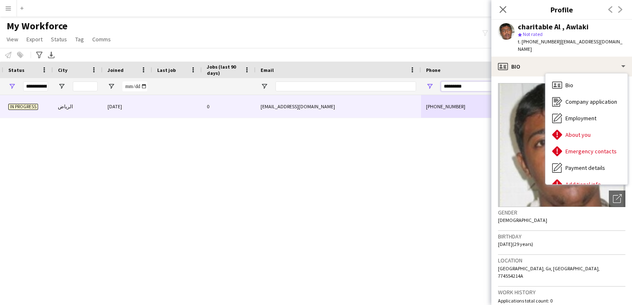
click at [472, 87] on input "*********" at bounding box center [481, 86] width 81 height 10
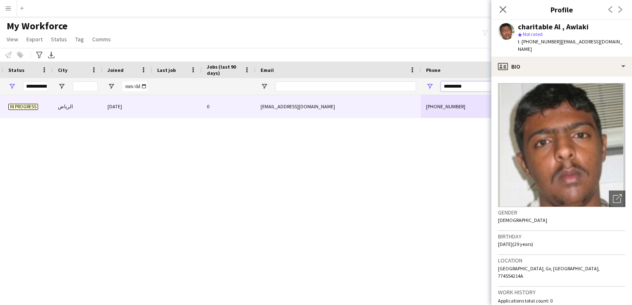
click at [472, 87] on input "*********" at bounding box center [481, 86] width 81 height 10
paste input "Phone Filter Input"
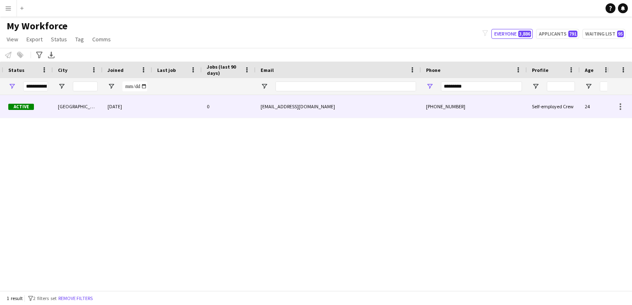
click at [348, 115] on div "[EMAIL_ADDRESS][DOMAIN_NAME]" at bounding box center [338, 106] width 165 height 23
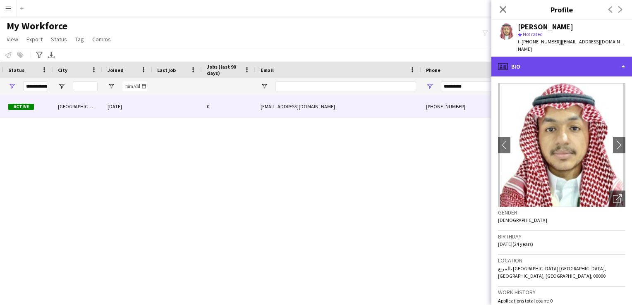
click at [555, 57] on div "profile Bio" at bounding box center [561, 67] width 141 height 20
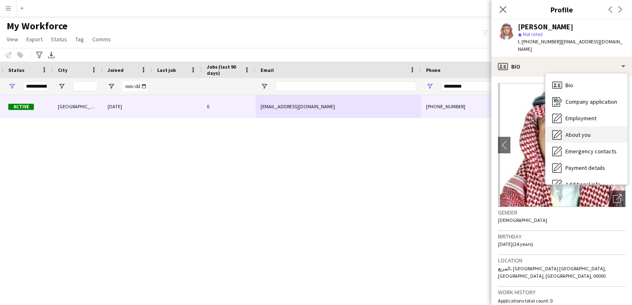
click at [570, 131] on span "About you" at bounding box center [577, 134] width 25 height 7
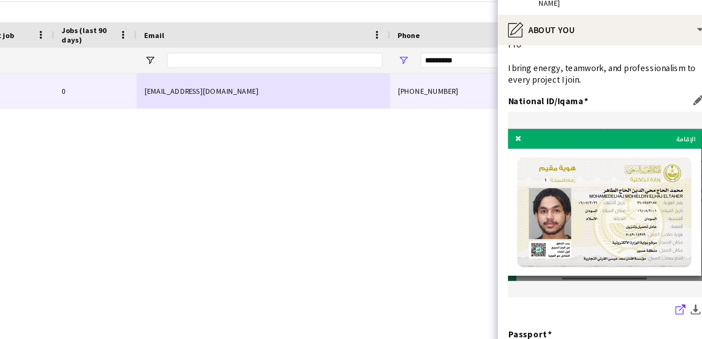
scroll to position [112, 0]
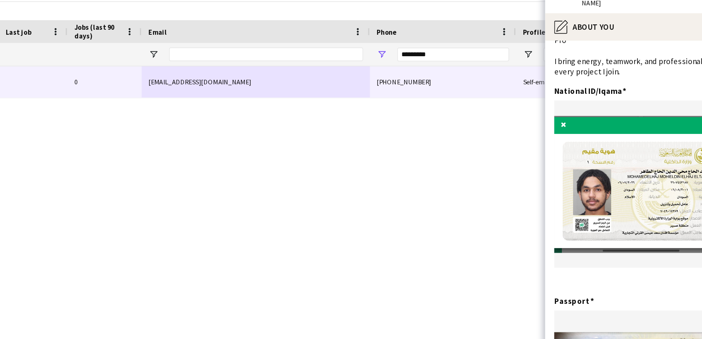
click at [522, 233] on div "3264 Active [GEOGRAPHIC_DATA] [DATE] 0 [EMAIL_ADDRESS][DOMAIN_NAME] [PHONE_NUMB…" at bounding box center [339, 206] width 678 height 223
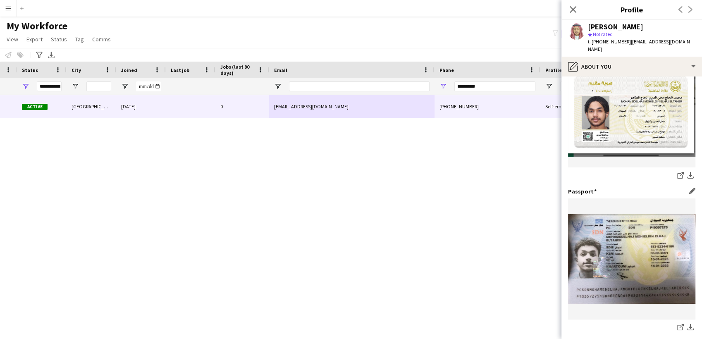
scroll to position [183, 0]
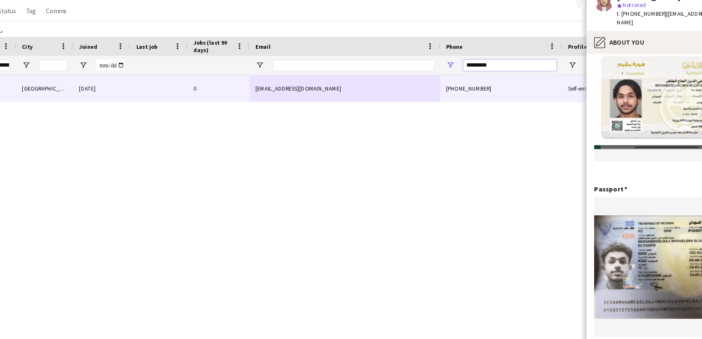
click at [494, 88] on input "*********" at bounding box center [495, 86] width 81 height 10
paste input "Phone Filter Input"
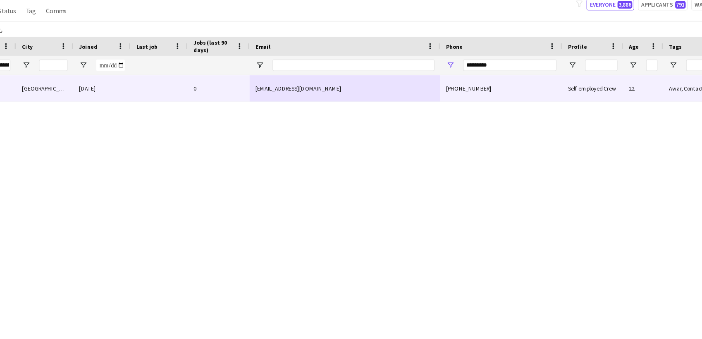
click at [419, 101] on div "[EMAIL_ADDRESS][DOMAIN_NAME]" at bounding box center [351, 106] width 165 height 23
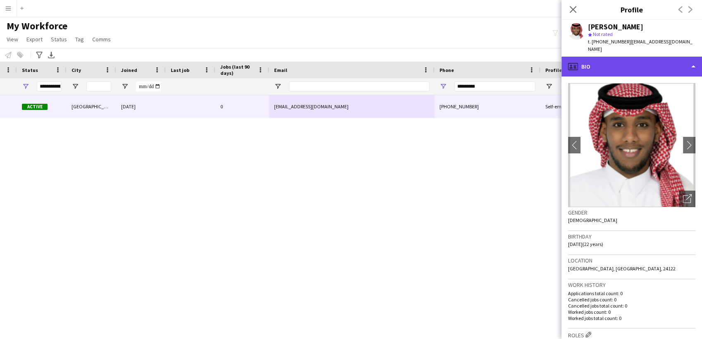
click at [632, 61] on div "profile Bio" at bounding box center [632, 67] width 141 height 20
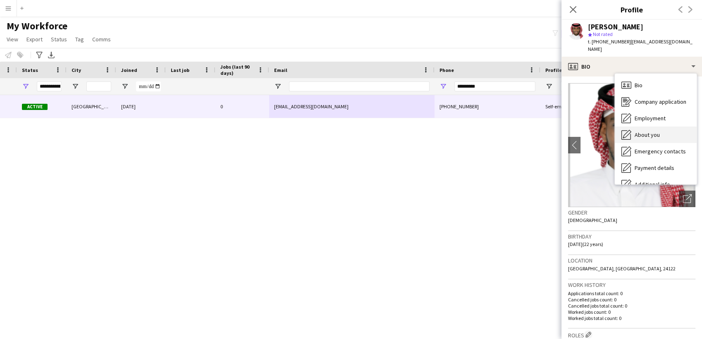
click at [632, 131] on span "About you" at bounding box center [647, 134] width 25 height 7
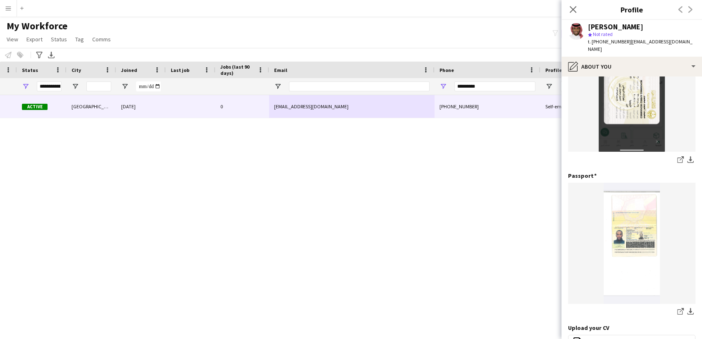
scroll to position [129, 0]
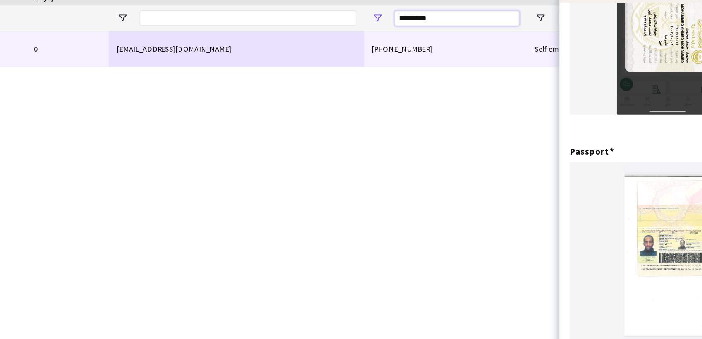
click at [517, 85] on input "*********" at bounding box center [495, 86] width 81 height 10
paste input "Phone Filter Input"
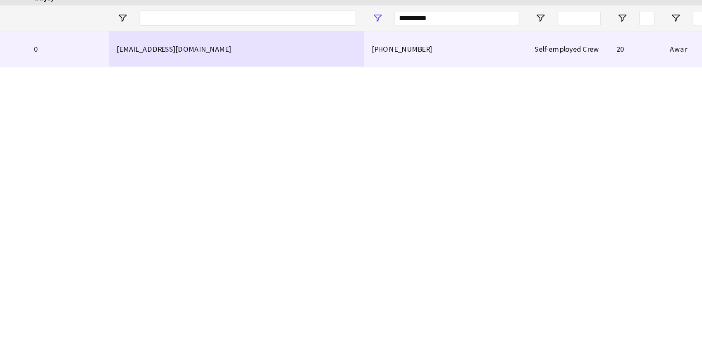
click at [480, 110] on div "[PHONE_NUMBER]" at bounding box center [488, 106] width 106 height 23
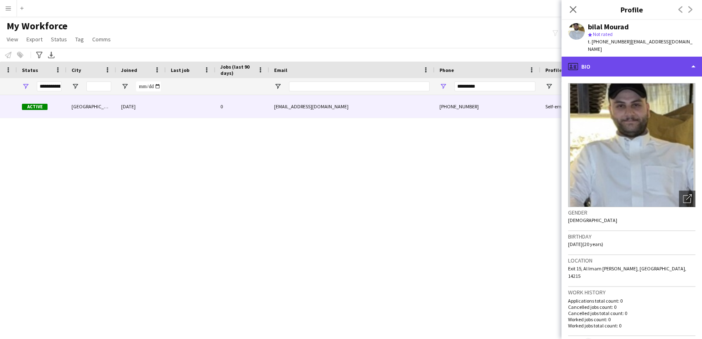
click at [632, 57] on div "profile Bio" at bounding box center [632, 67] width 141 height 20
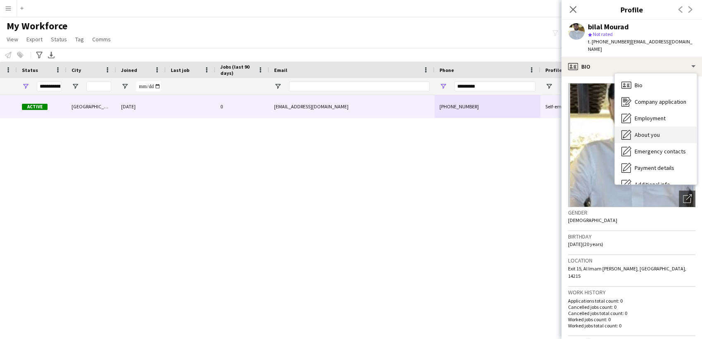
click at [632, 127] on div "About you About you" at bounding box center [656, 135] width 82 height 17
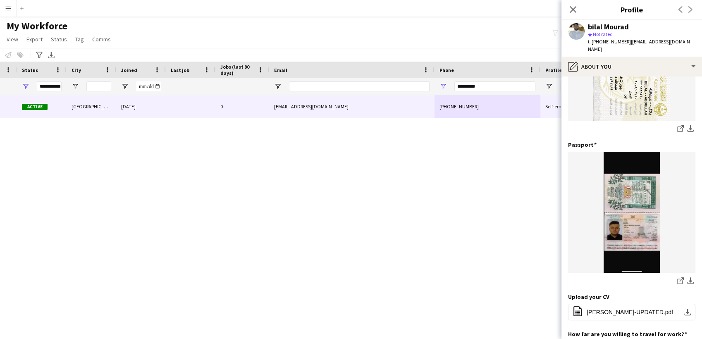
scroll to position [187, 0]
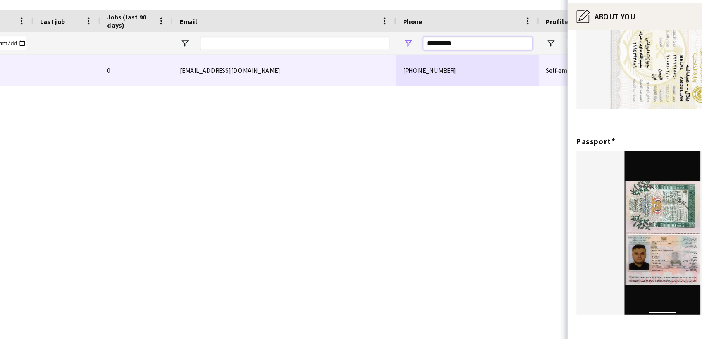
click at [483, 86] on input "*********" at bounding box center [495, 86] width 81 height 10
paste input "Phone Filter Input"
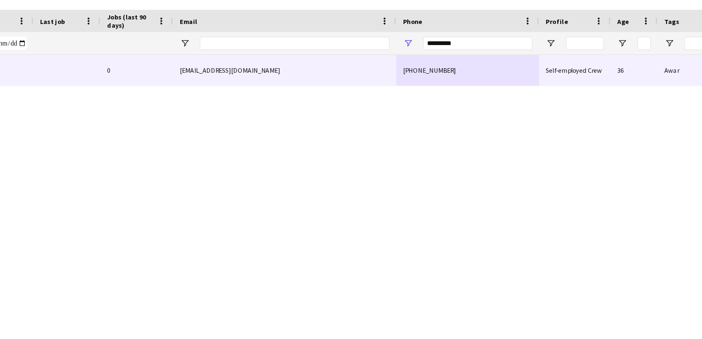
click at [417, 111] on div "[EMAIL_ADDRESS][DOMAIN_NAME]" at bounding box center [351, 106] width 165 height 23
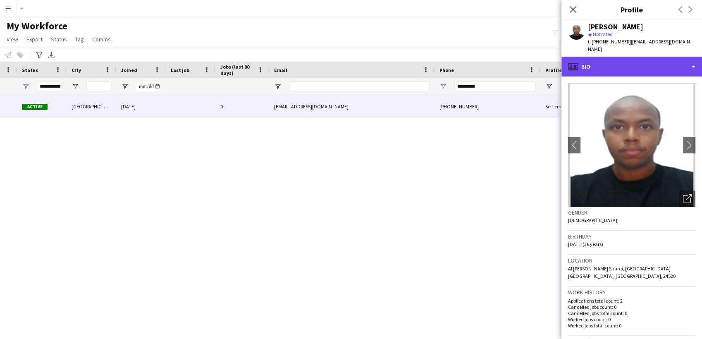
click at [632, 57] on div "profile Bio" at bounding box center [632, 67] width 141 height 20
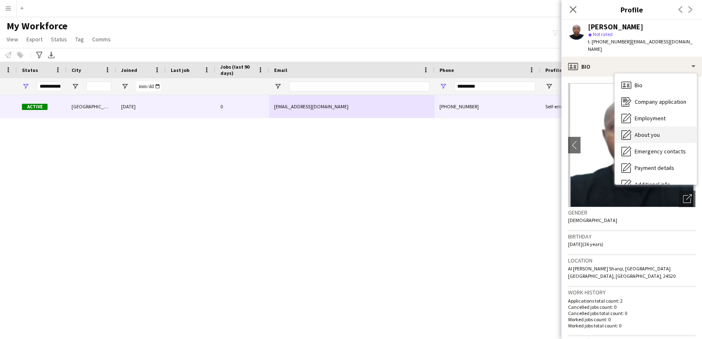
click at [632, 131] on span "About you" at bounding box center [647, 134] width 25 height 7
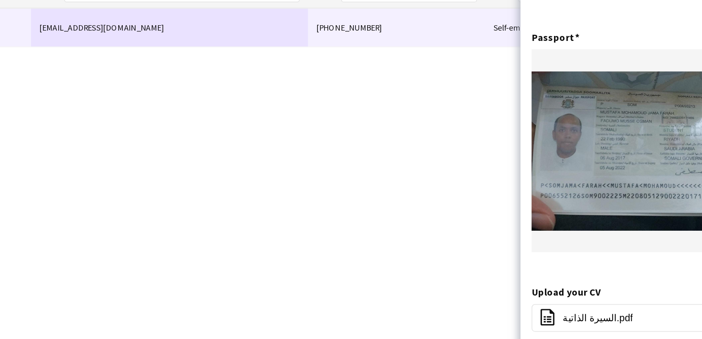
scroll to position [212, 0]
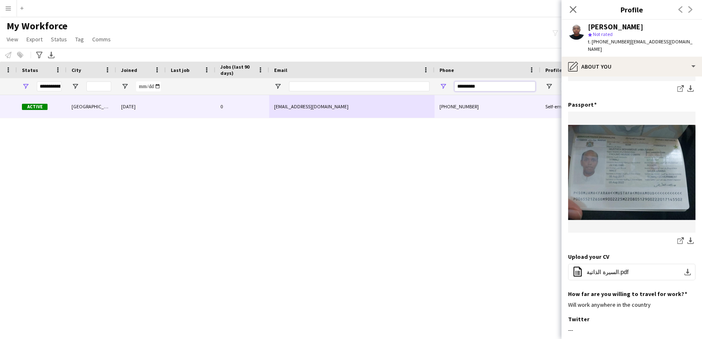
click at [505, 84] on input "*********" at bounding box center [495, 86] width 81 height 10
paste input "Phone Filter Input"
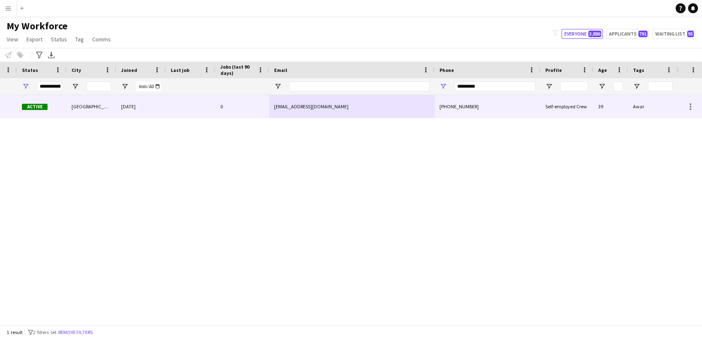
click at [474, 110] on div "[PHONE_NUMBER]" at bounding box center [488, 106] width 106 height 23
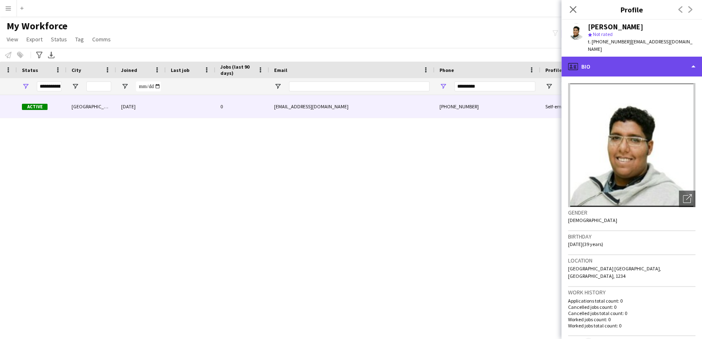
click at [632, 60] on div "profile Bio" at bounding box center [632, 67] width 141 height 20
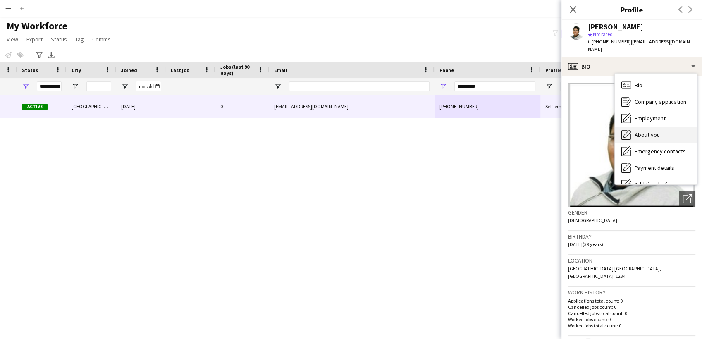
click at [632, 131] on span "About you" at bounding box center [647, 134] width 25 height 7
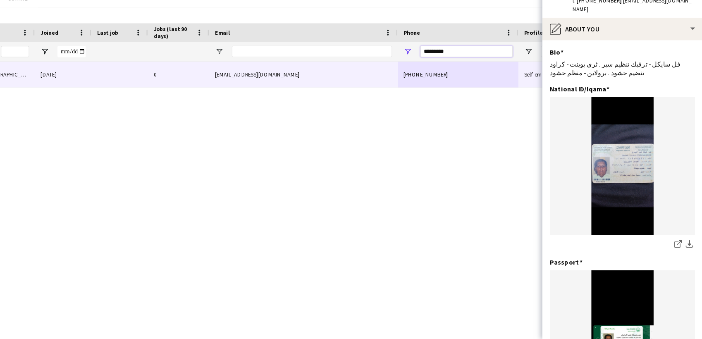
click at [484, 86] on input "*********" at bounding box center [495, 86] width 81 height 10
paste input "Phone Filter Input"
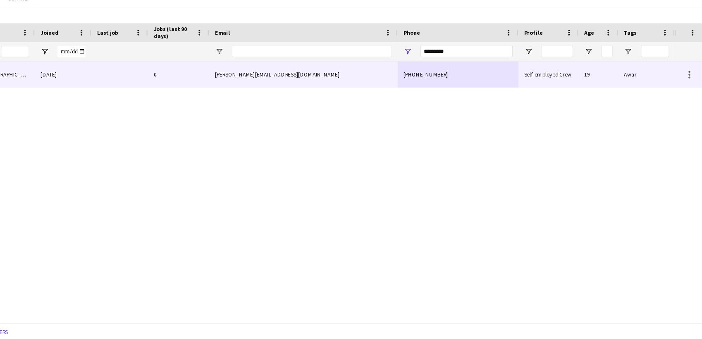
click at [471, 111] on div "[PHONE_NUMBER]" at bounding box center [488, 106] width 106 height 23
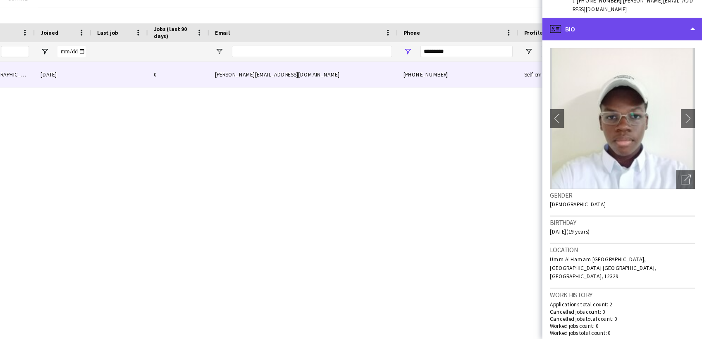
click at [628, 57] on div "profile Bio" at bounding box center [632, 67] width 141 height 20
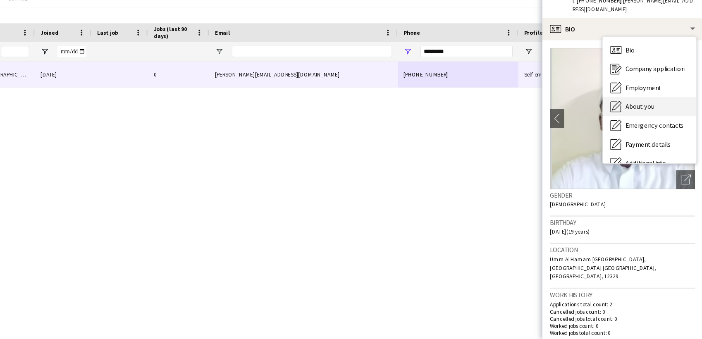
click at [632, 131] on span "About you" at bounding box center [647, 134] width 25 height 7
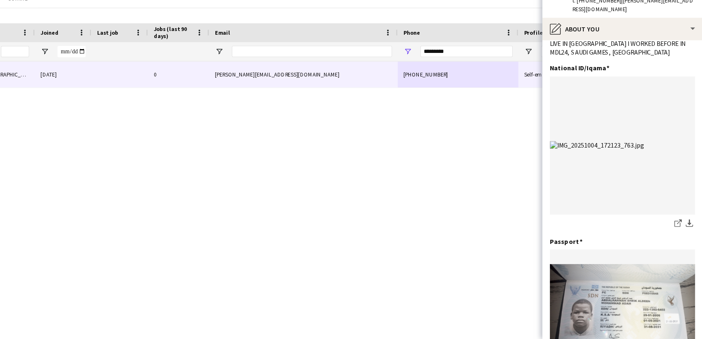
scroll to position [32, 0]
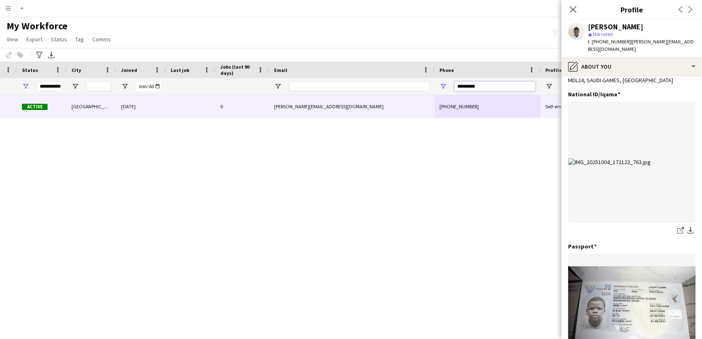
click at [499, 89] on input "*********" at bounding box center [495, 86] width 81 height 10
paste input "Phone Filter Input"
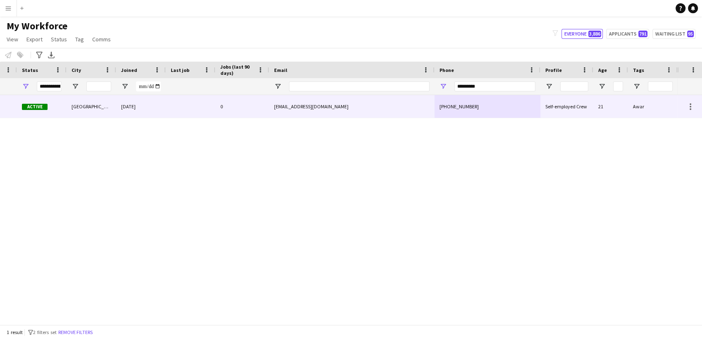
click at [501, 108] on div "[PHONE_NUMBER]" at bounding box center [488, 106] width 106 height 23
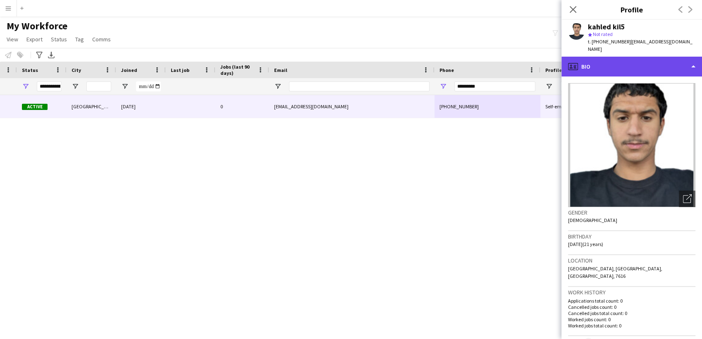
click at [632, 66] on div "profile Bio" at bounding box center [632, 67] width 141 height 20
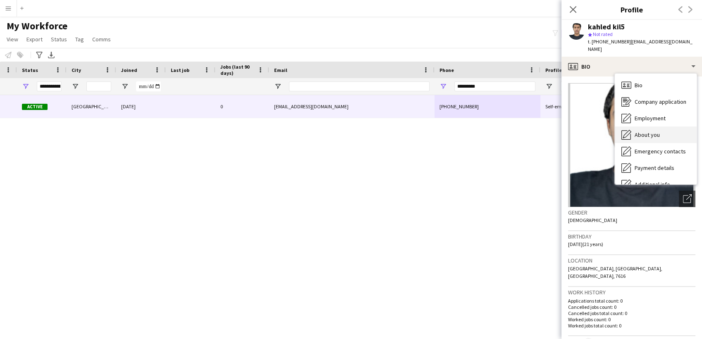
click at [632, 132] on div "About you About you" at bounding box center [656, 135] width 82 height 17
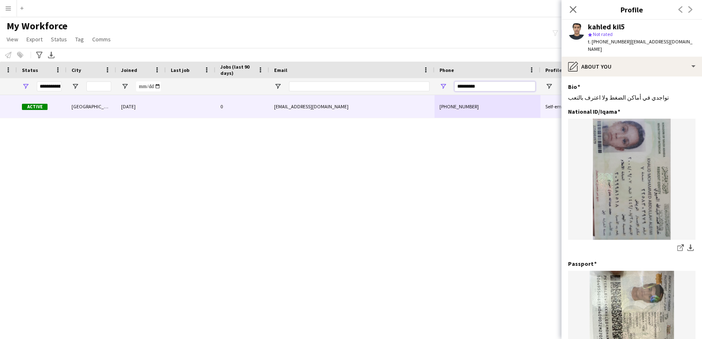
click at [497, 88] on input "*********" at bounding box center [495, 86] width 81 height 10
paste input "Phone Filter Input"
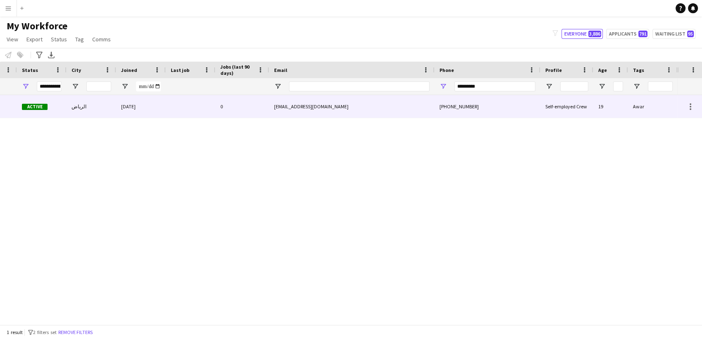
click at [493, 98] on div "[PHONE_NUMBER]" at bounding box center [488, 106] width 106 height 23
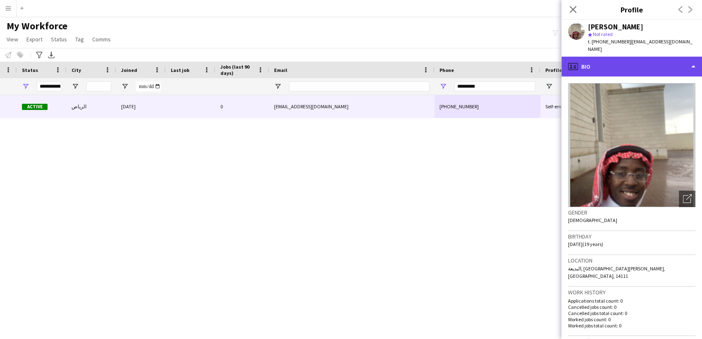
click at [618, 57] on div "profile Bio" at bounding box center [632, 67] width 141 height 20
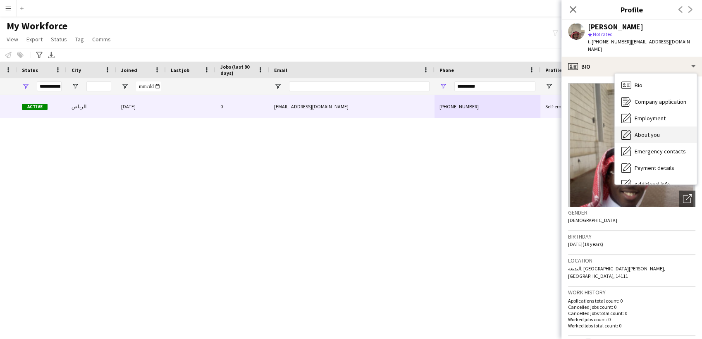
click at [629, 130] on icon "About you" at bounding box center [627, 135] width 10 height 10
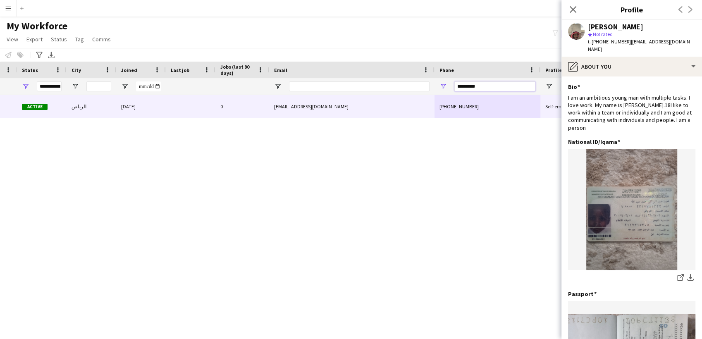
click at [490, 83] on input "*********" at bounding box center [495, 86] width 81 height 10
paste input "Phone Filter Input"
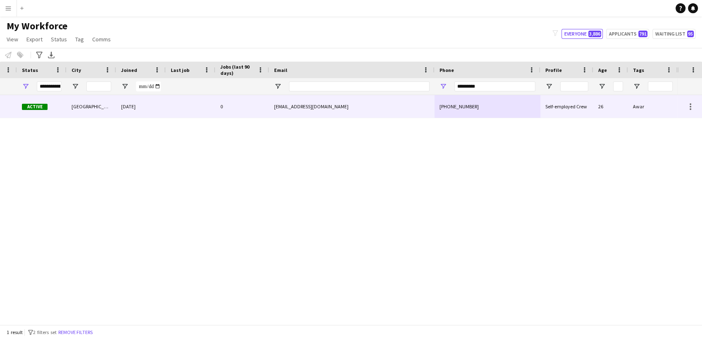
click at [489, 105] on div "[PHONE_NUMBER]" at bounding box center [488, 106] width 106 height 23
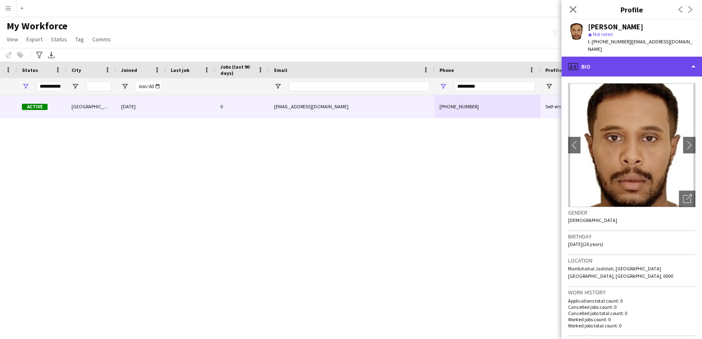
click at [605, 59] on div "profile Bio" at bounding box center [632, 67] width 141 height 20
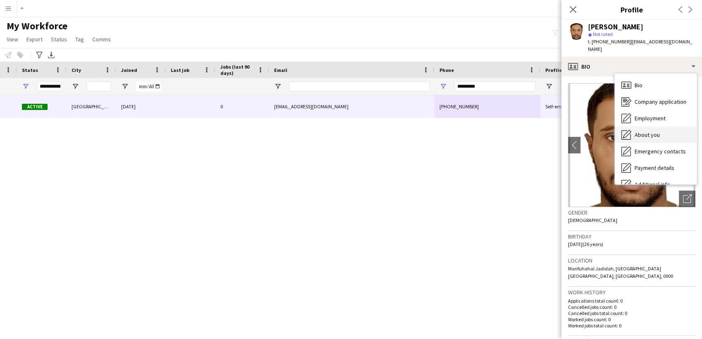
click at [632, 131] on span "About you" at bounding box center [647, 134] width 25 height 7
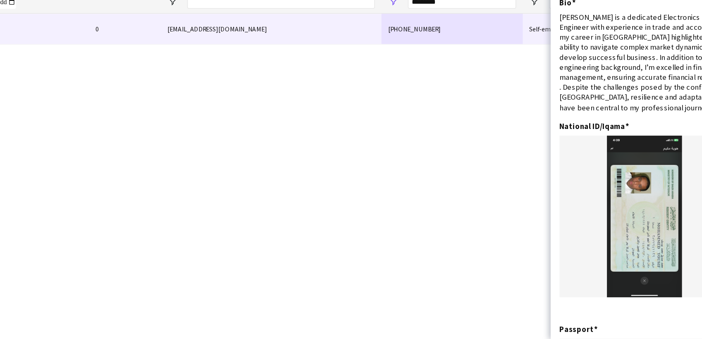
scroll to position [0, 0]
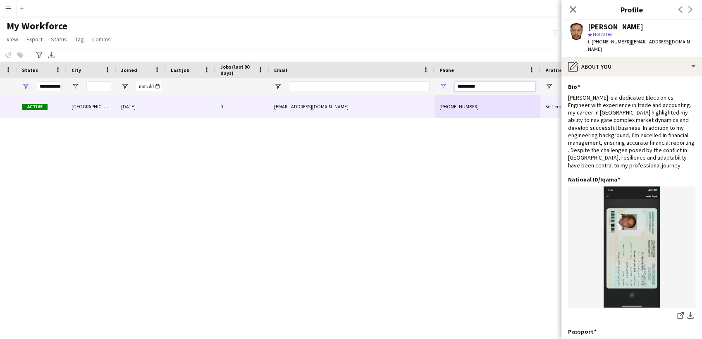
click at [497, 87] on input "*********" at bounding box center [495, 86] width 81 height 10
paste input "Phone Filter Input"
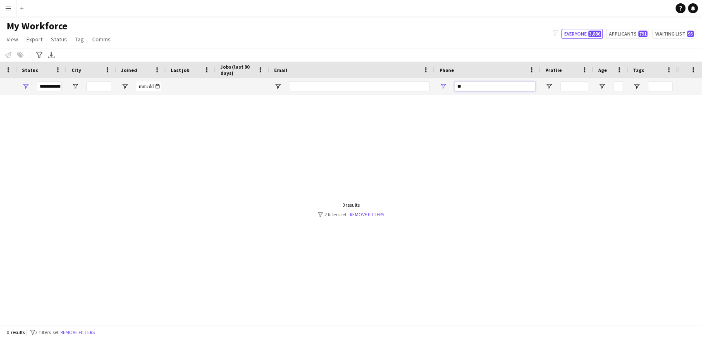
type input "*"
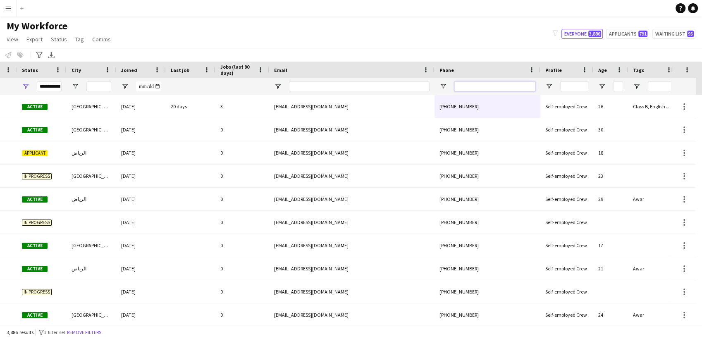
paste input "*********"
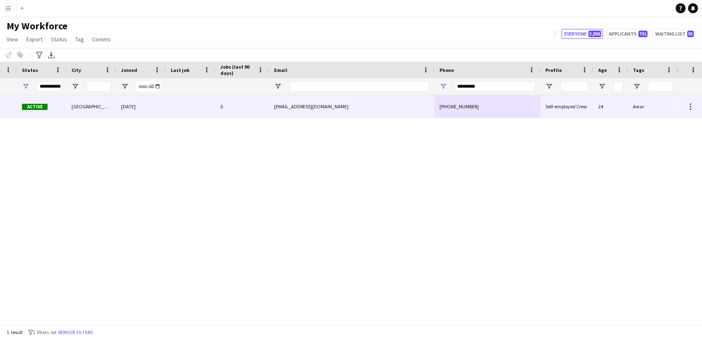
click at [410, 109] on div "[EMAIL_ADDRESS][DOMAIN_NAME]" at bounding box center [351, 106] width 165 height 23
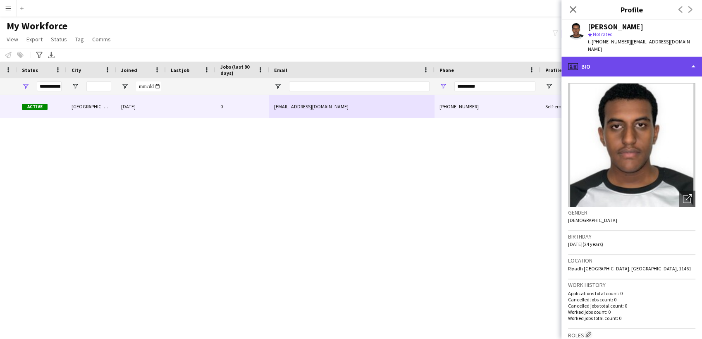
click at [598, 57] on div "profile Bio" at bounding box center [632, 67] width 141 height 20
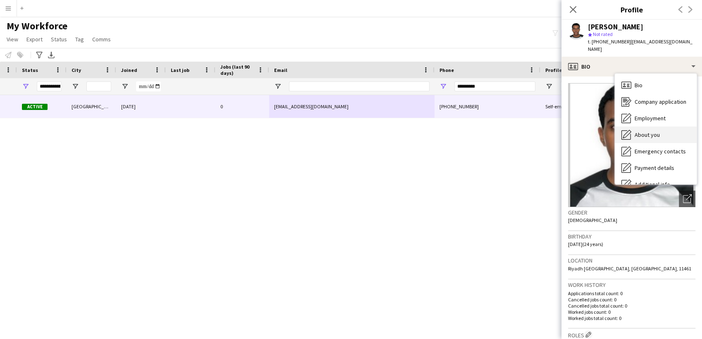
click at [632, 127] on div "About you About you" at bounding box center [656, 135] width 82 height 17
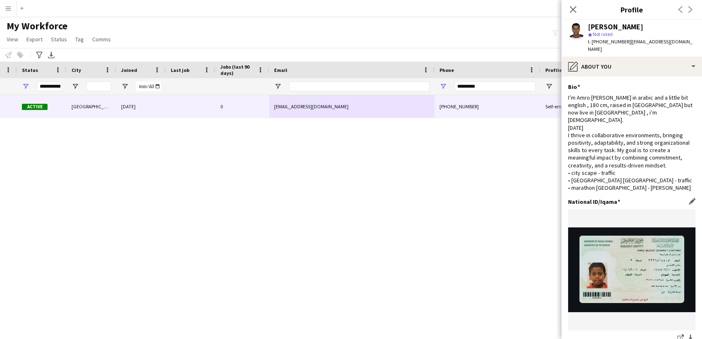
click at [625, 217] on figure at bounding box center [631, 269] width 127 height 121
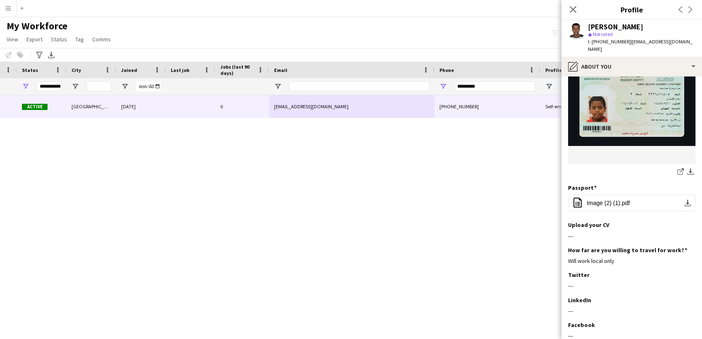
scroll to position [237, 0]
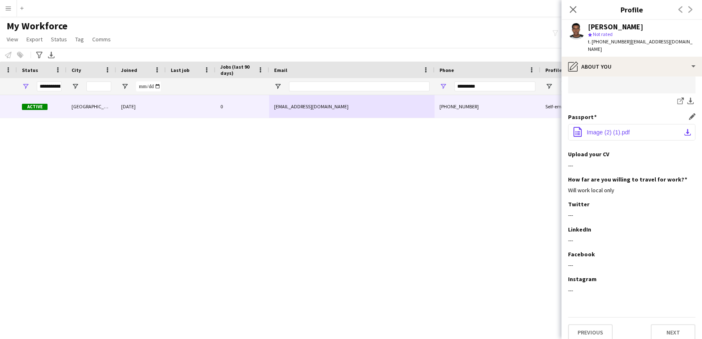
click at [589, 129] on span "Image (2) (1).pdf" at bounding box center [608, 132] width 43 height 7
click at [632, 126] on button "office-file-sheet Image (2) (1).pdf download-bottom" at bounding box center [631, 132] width 127 height 17
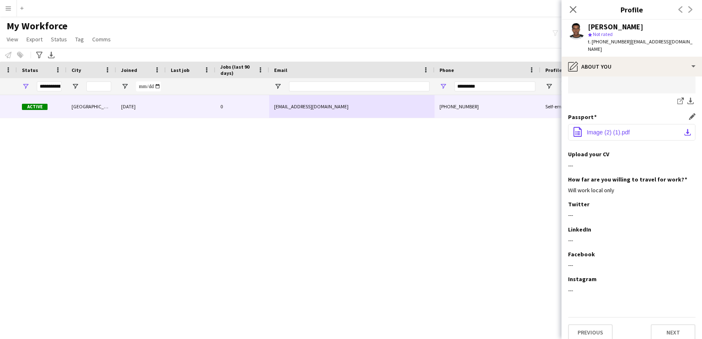
click at [632, 126] on button "office-file-sheet Image (2) (1).pdf download-bottom" at bounding box center [631, 132] width 127 height 17
click at [512, 88] on input "*********" at bounding box center [495, 86] width 81 height 10
paste input "Phone Filter Input"
type input "*********"
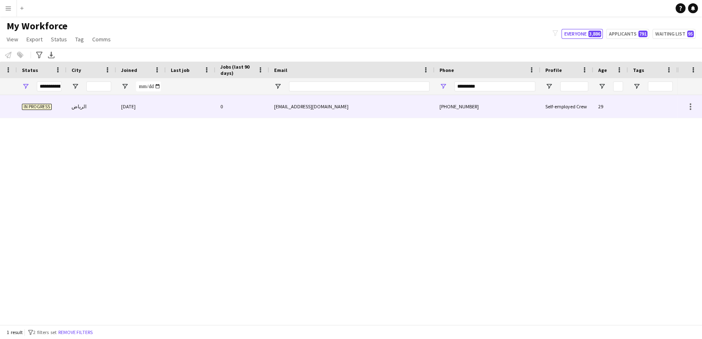
click at [509, 103] on div "[PHONE_NUMBER]" at bounding box center [488, 106] width 106 height 23
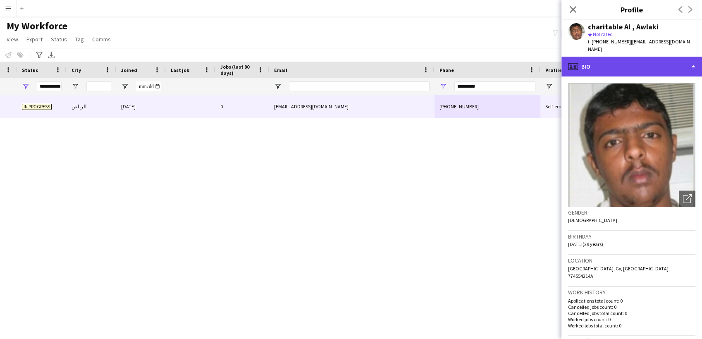
click at [591, 65] on div "profile Bio" at bounding box center [632, 67] width 141 height 20
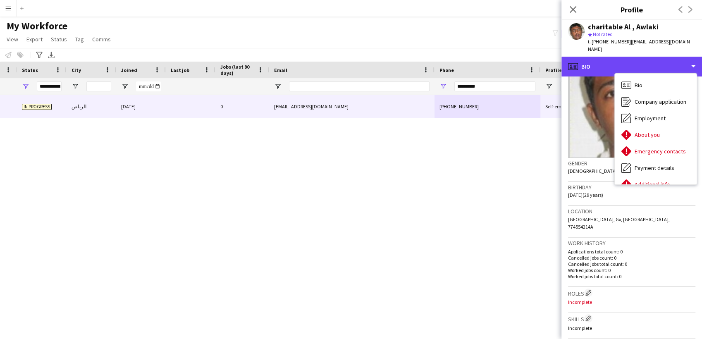
scroll to position [0, 0]
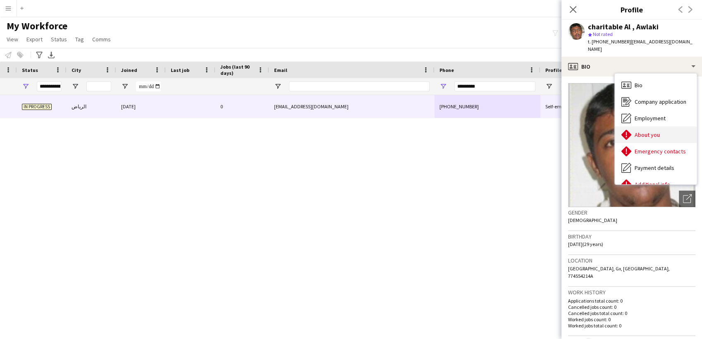
click at [632, 127] on div "About you About you" at bounding box center [656, 135] width 82 height 17
